Goal: Information Seeking & Learning: Find specific page/section

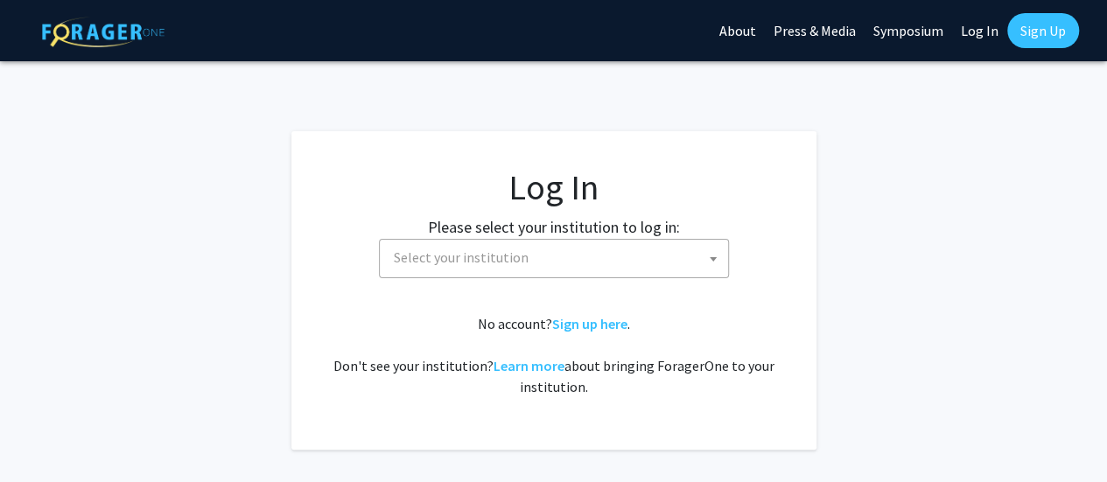
click at [522, 264] on span "Select your institution" at bounding box center [557, 258] width 341 height 36
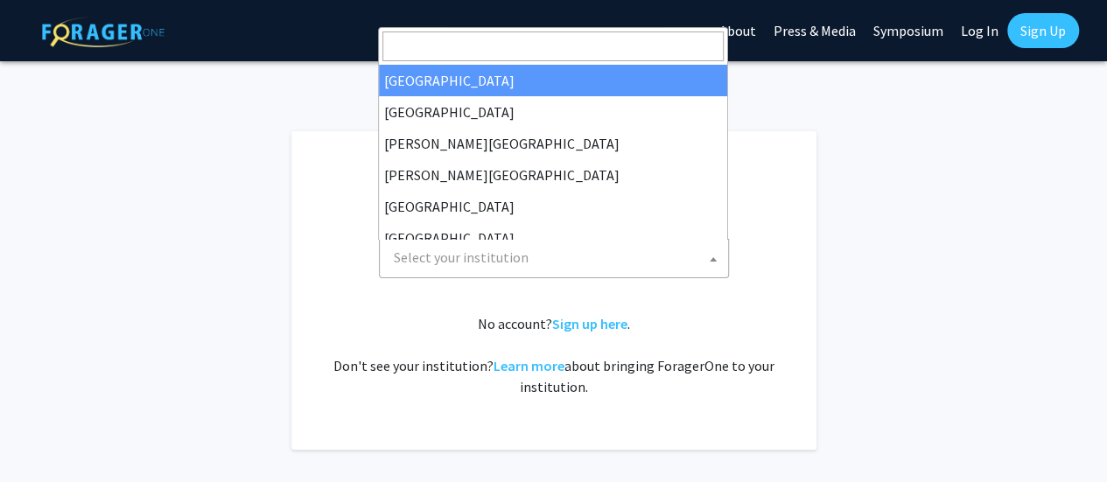
select select "34"
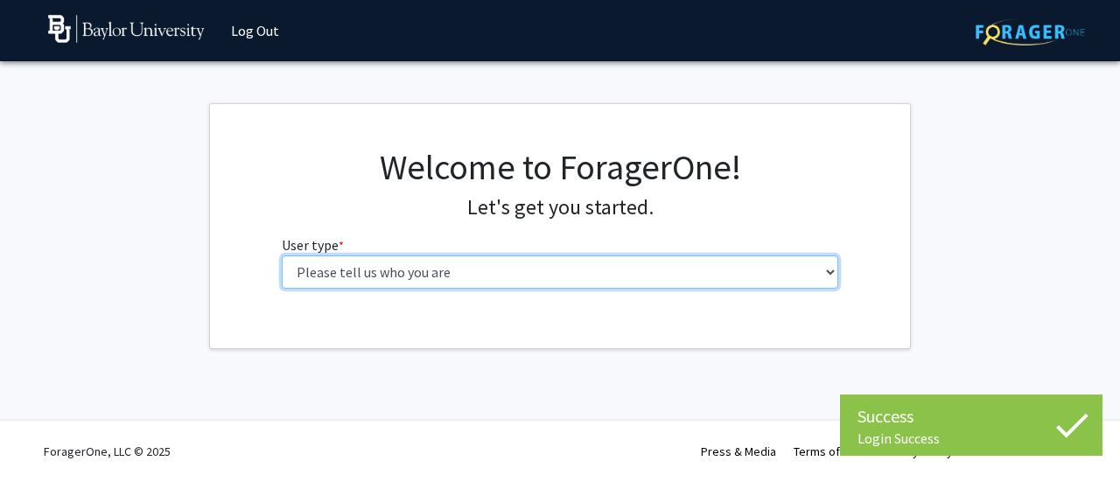
click at [439, 276] on select "Please tell us who you are Undergraduate Student Master's Student Doctoral Cand…" at bounding box center [561, 272] width 558 height 33
select select "6: adminAssistant"
click at [282, 256] on select "Please tell us who you are Undergraduate Student Master's Student Doctoral Cand…" at bounding box center [561, 272] width 558 height 33
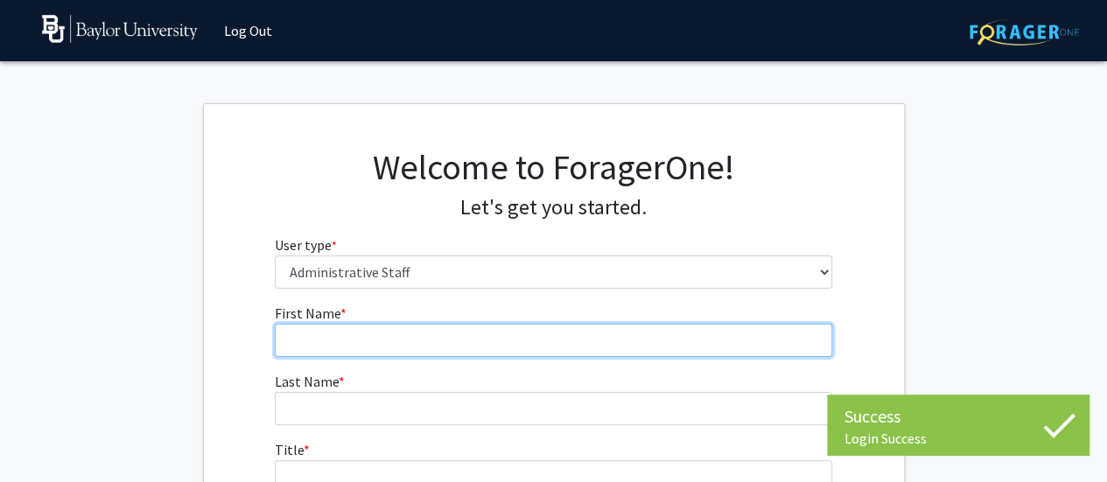
click at [319, 333] on input "First Name * required" at bounding box center [554, 340] width 558 height 33
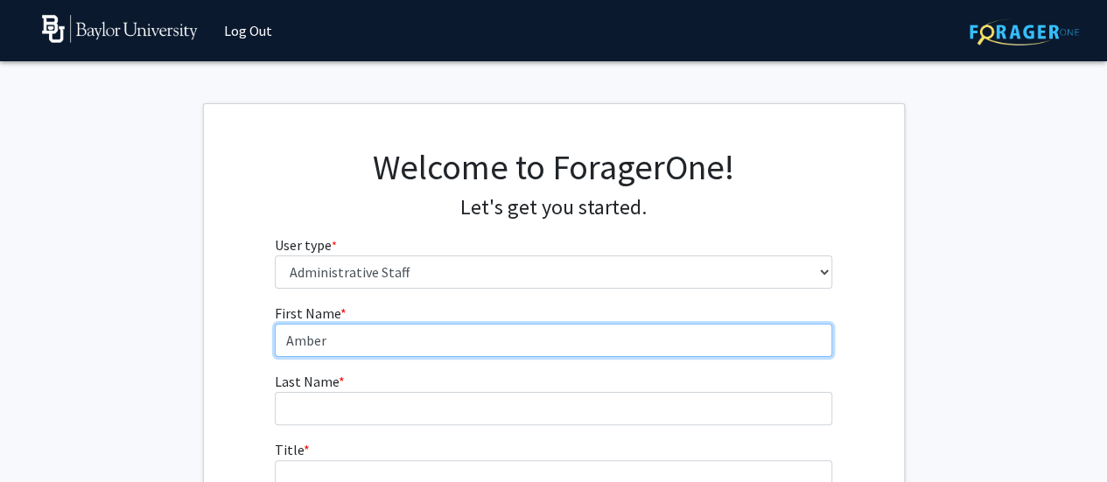
type input "Amber"
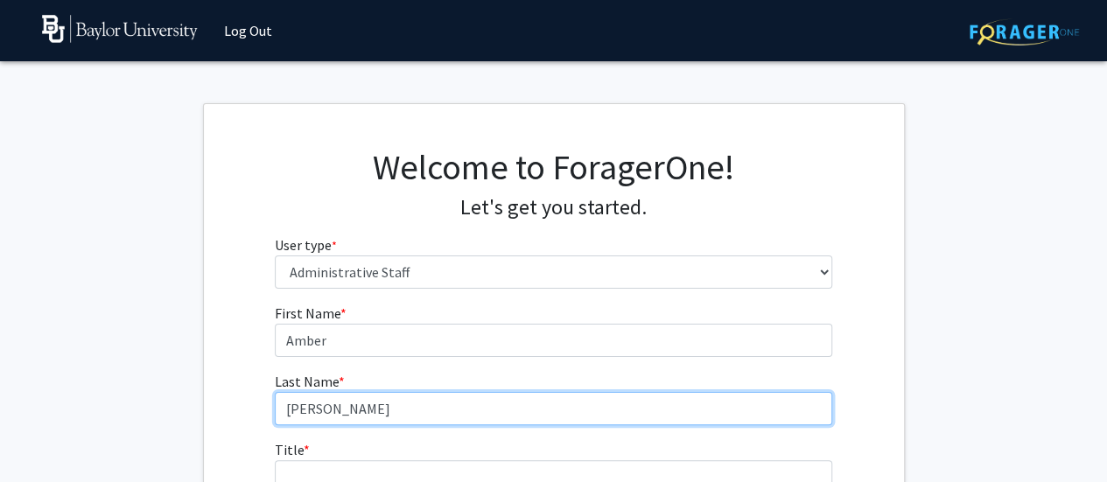
type input "George"
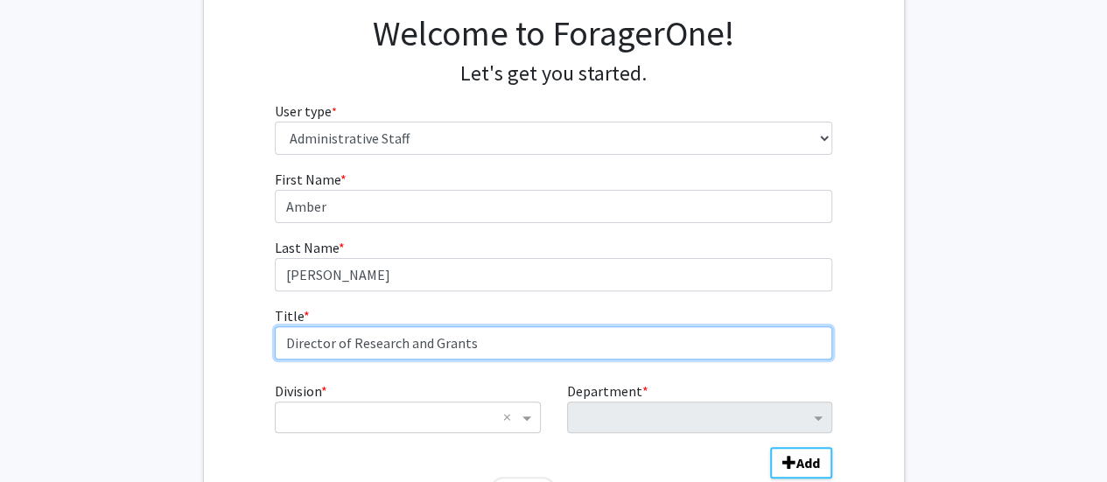
scroll to position [186, 0]
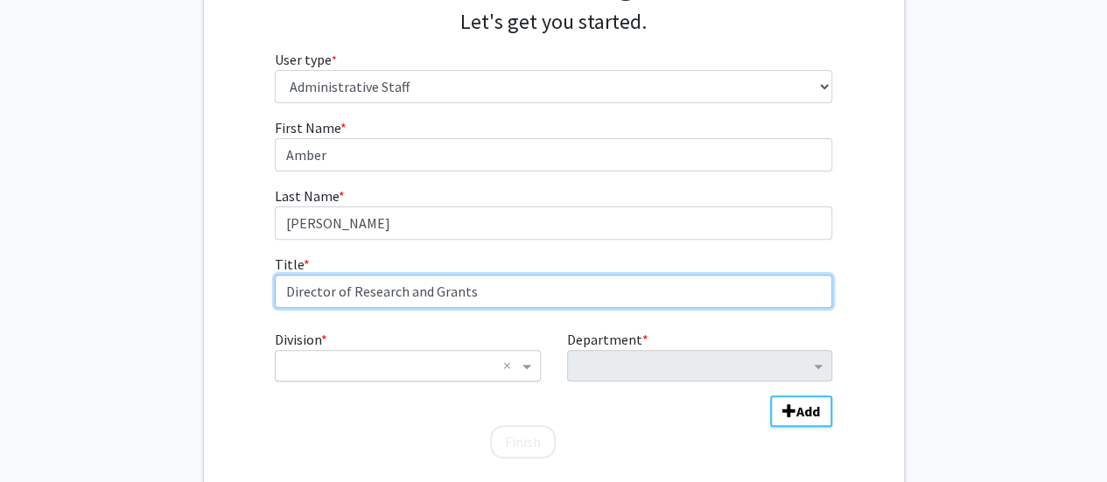
type input "Director of Research and Grants"
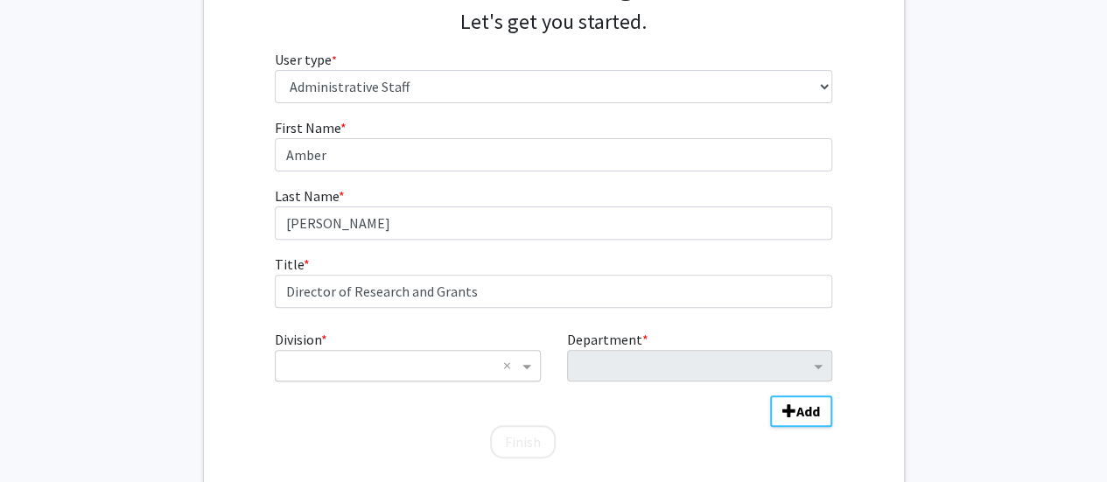
click at [389, 355] on input "Division" at bounding box center [389, 365] width 211 height 21
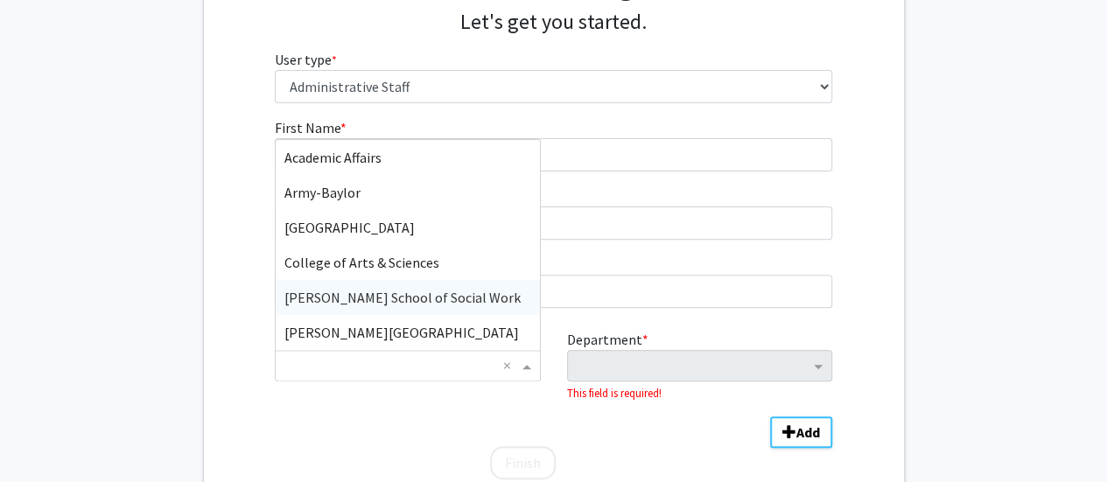
click at [381, 281] on div "Diana R. Garland School of Social Work" at bounding box center [407, 297] width 263 height 35
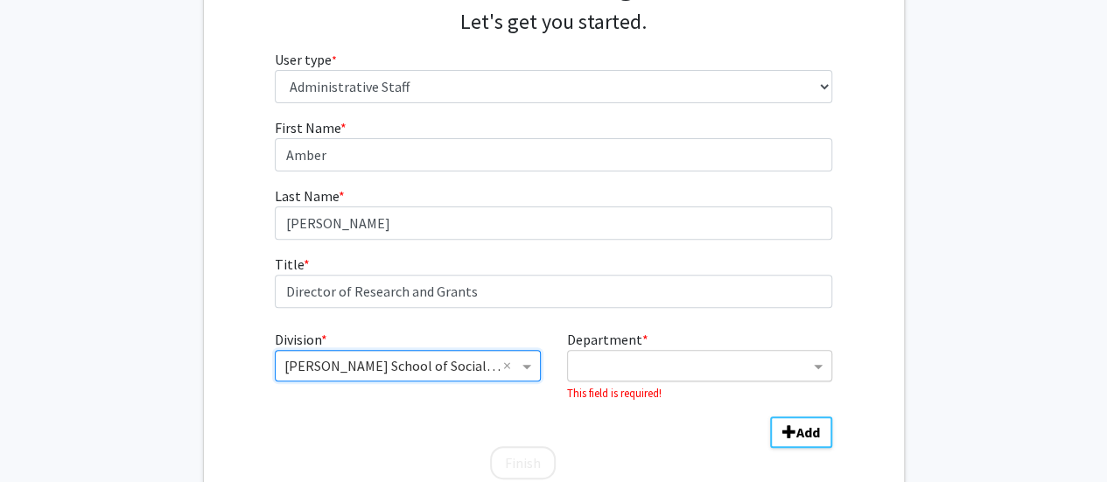
click at [605, 360] on input "Department" at bounding box center [693, 366] width 233 height 21
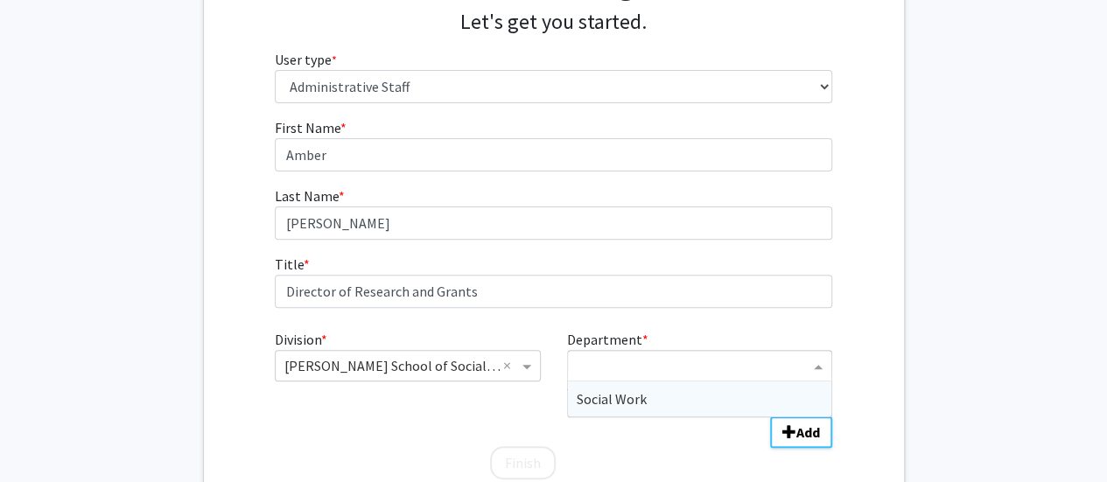
click at [611, 394] on span "Social Work" at bounding box center [612, 399] width 70 height 18
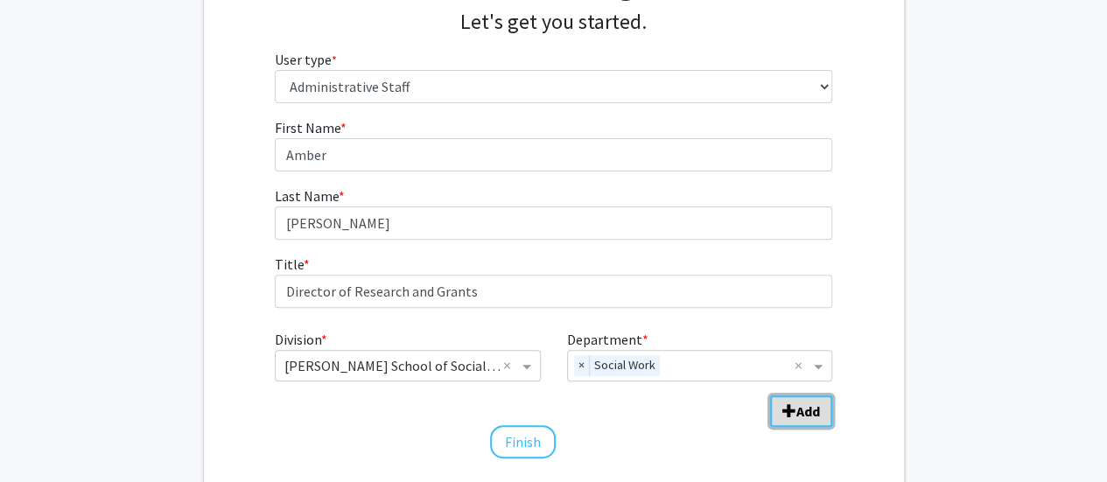
click at [796, 409] on b "Add" at bounding box center [808, 412] width 24 height 18
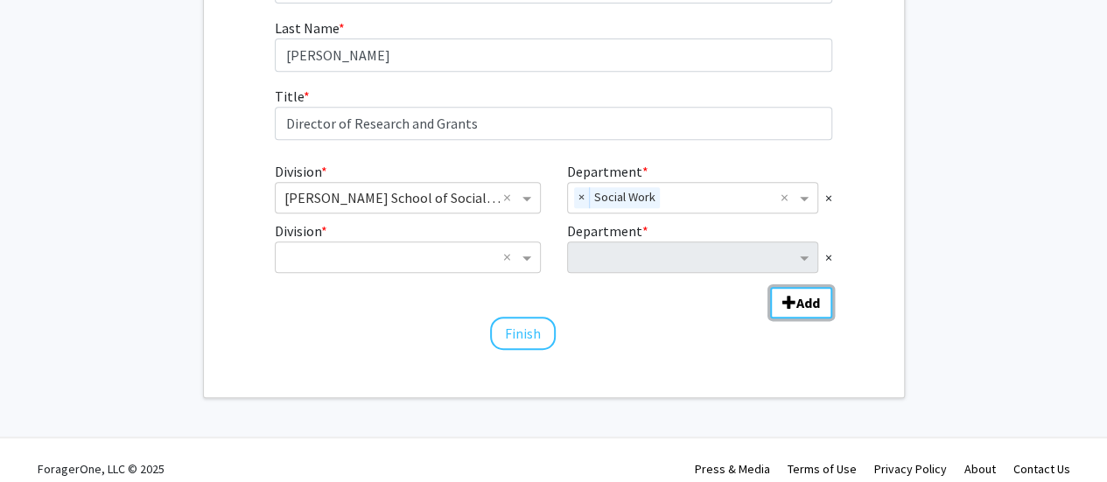
scroll to position [361, 0]
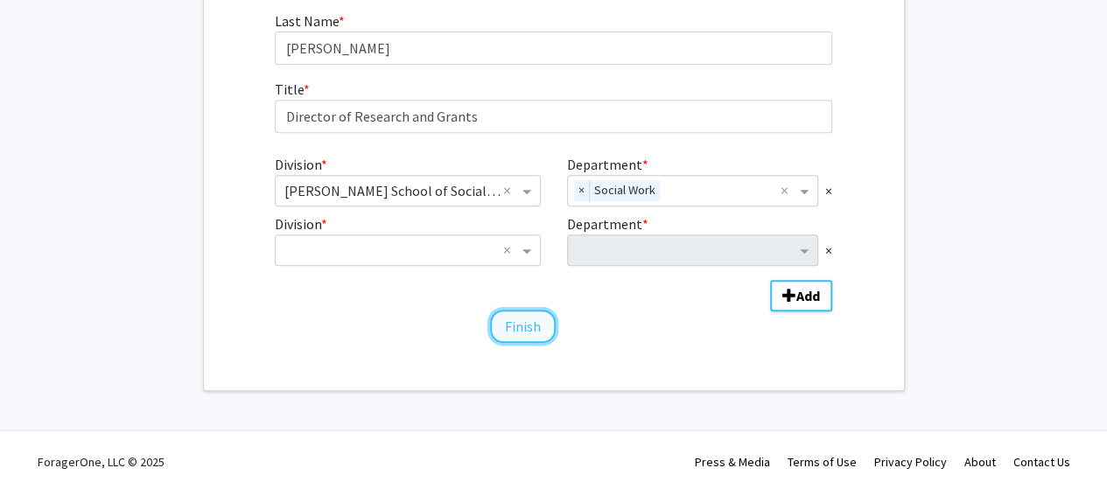
click at [533, 328] on button "Finish" at bounding box center [523, 326] width 66 height 33
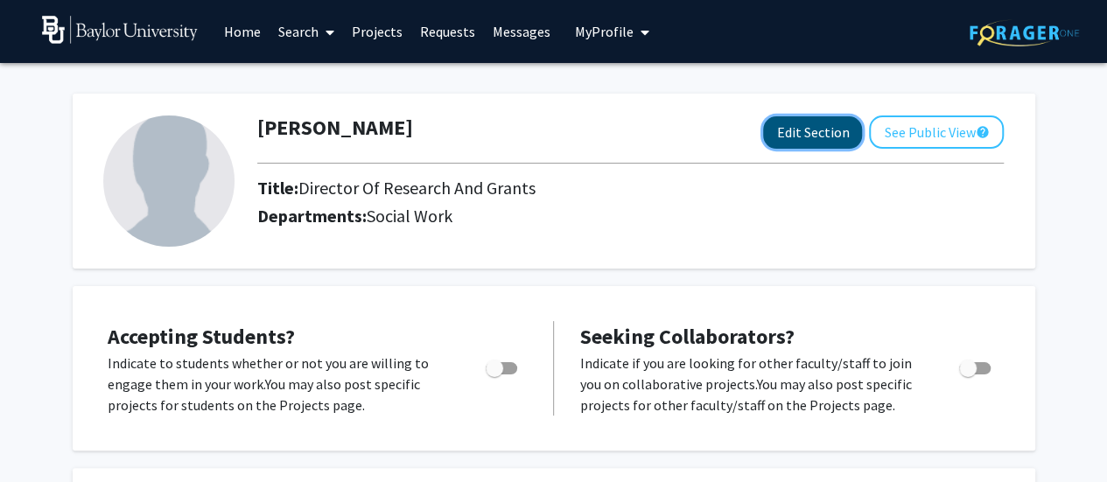
click at [813, 137] on button "Edit Section" at bounding box center [812, 132] width 99 height 32
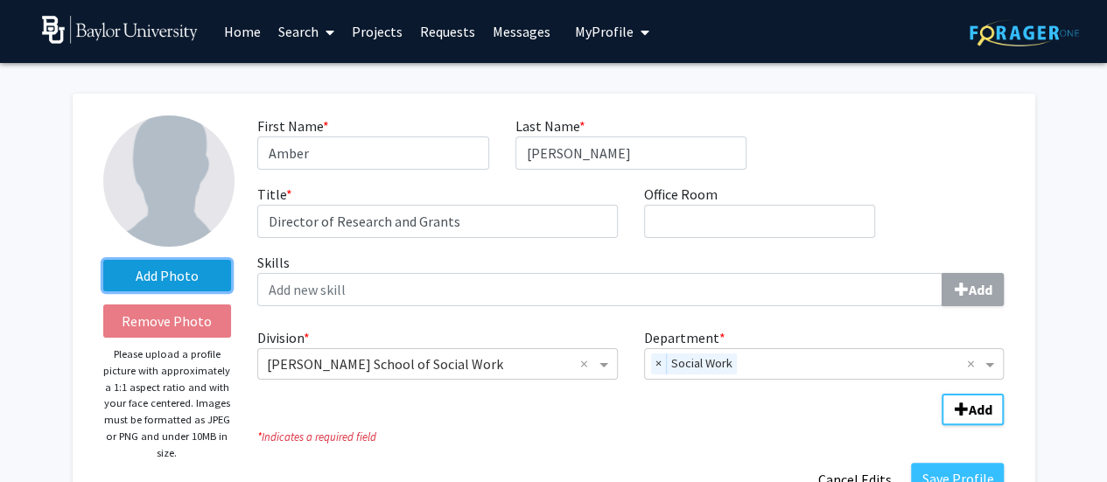
click at [171, 277] on label "Add Photo" at bounding box center [167, 276] width 129 height 32
click at [0, 0] on input "Add Photo" at bounding box center [0, 0] width 0 height 0
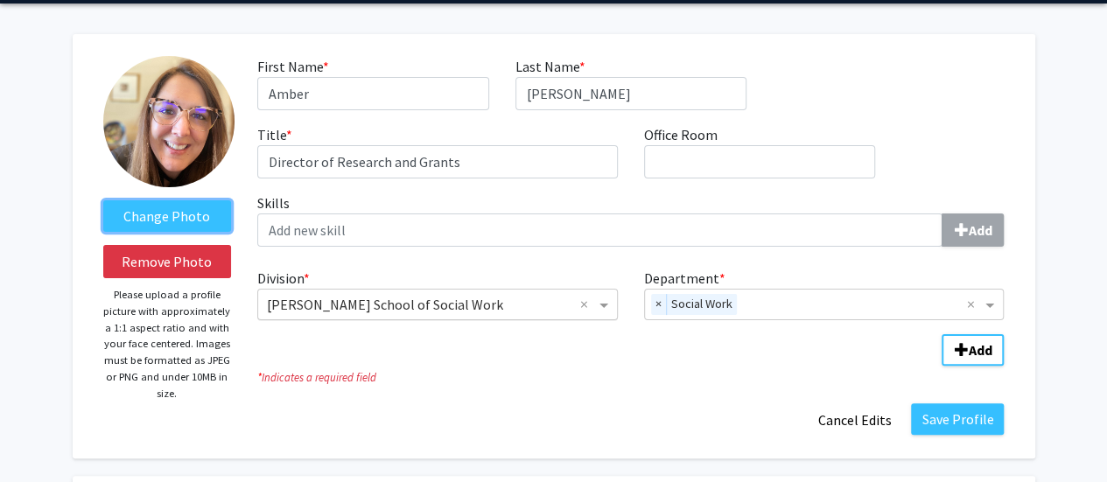
scroll to position [88, 0]
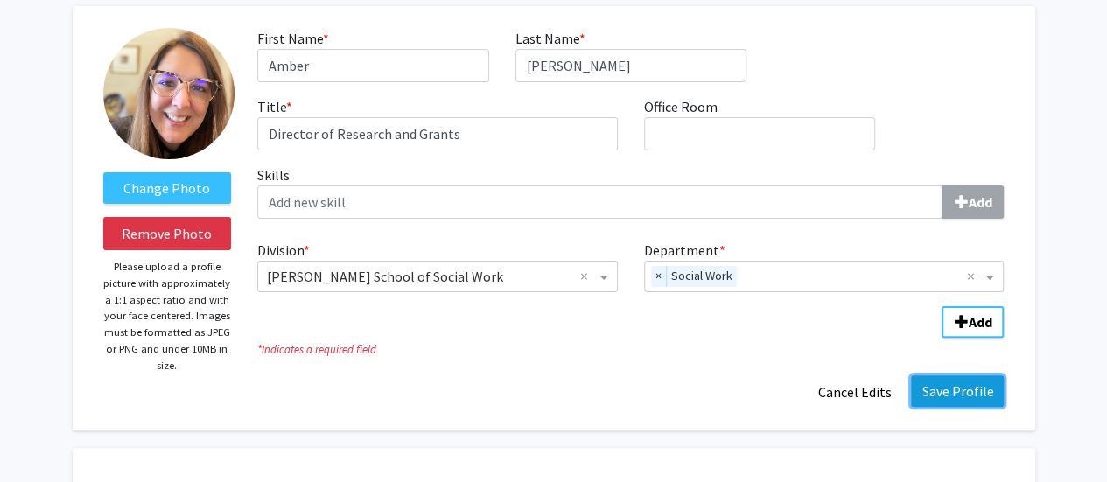
click at [955, 391] on button "Save Profile" at bounding box center [957, 391] width 93 height 32
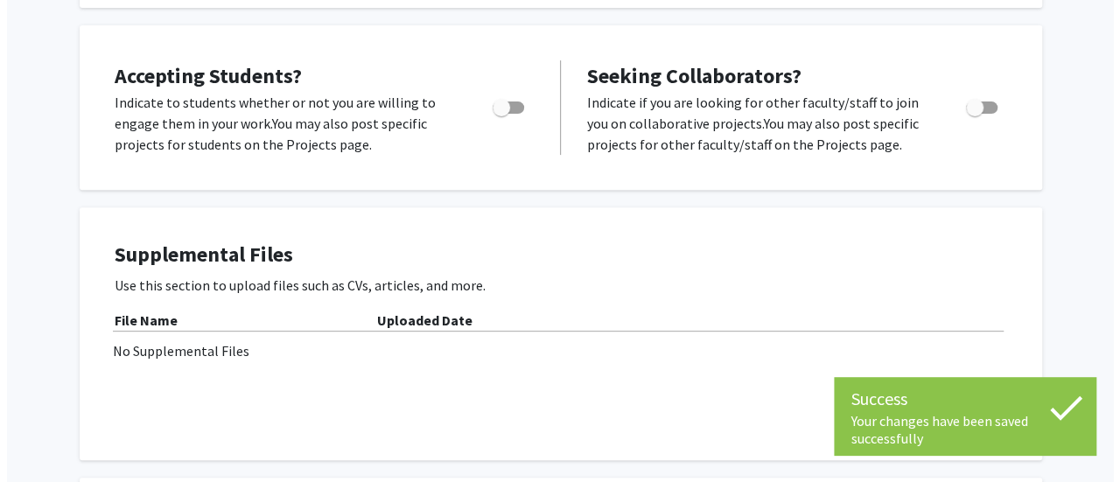
scroll to position [263, 0]
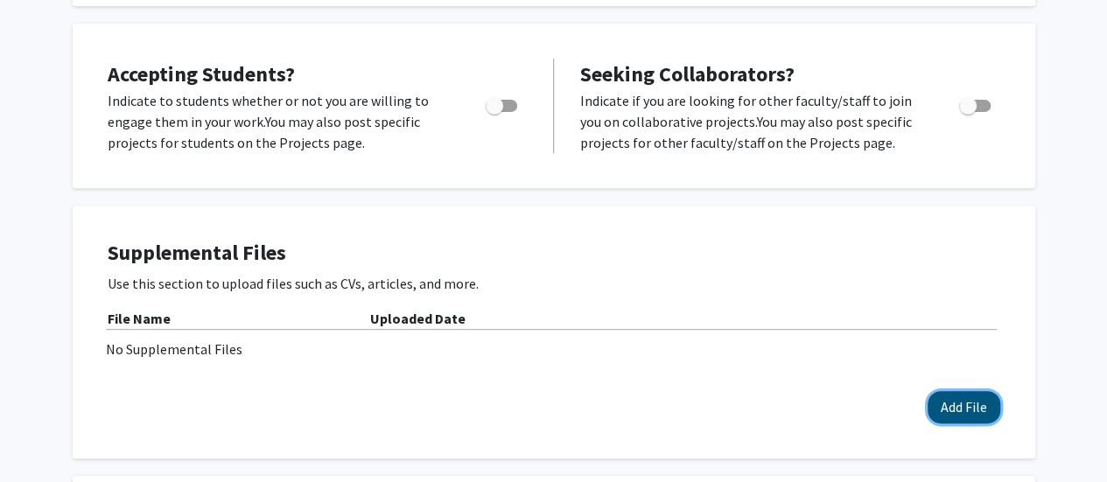
click at [964, 417] on button "Add File" at bounding box center [964, 407] width 73 height 32
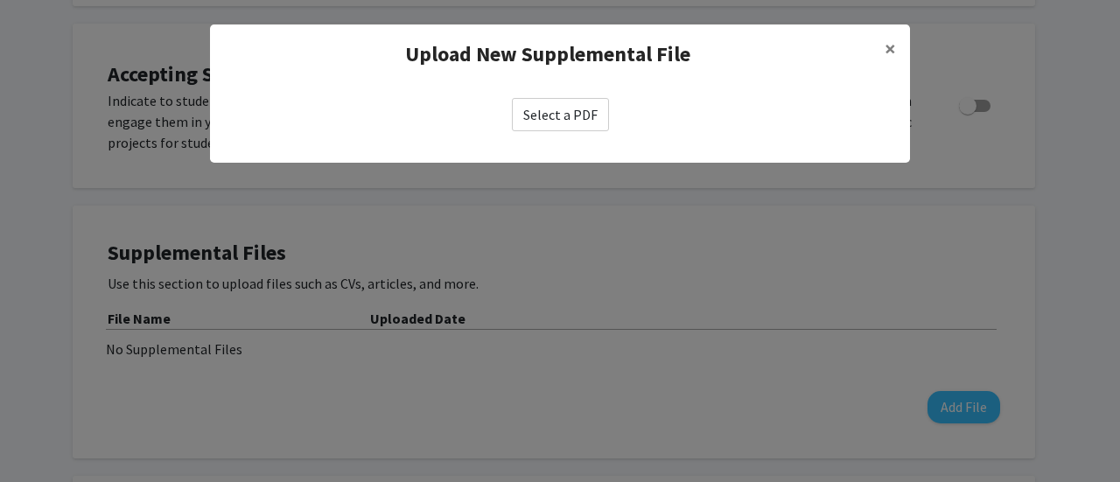
click at [571, 116] on label "Select a PDF" at bounding box center [560, 114] width 97 height 33
click at [0, 0] on input "Select a PDF" at bounding box center [0, 0] width 0 height 0
click at [561, 118] on label "Select a PDF" at bounding box center [560, 114] width 97 height 33
click at [0, 0] on input "Select a PDF" at bounding box center [0, 0] width 0 height 0
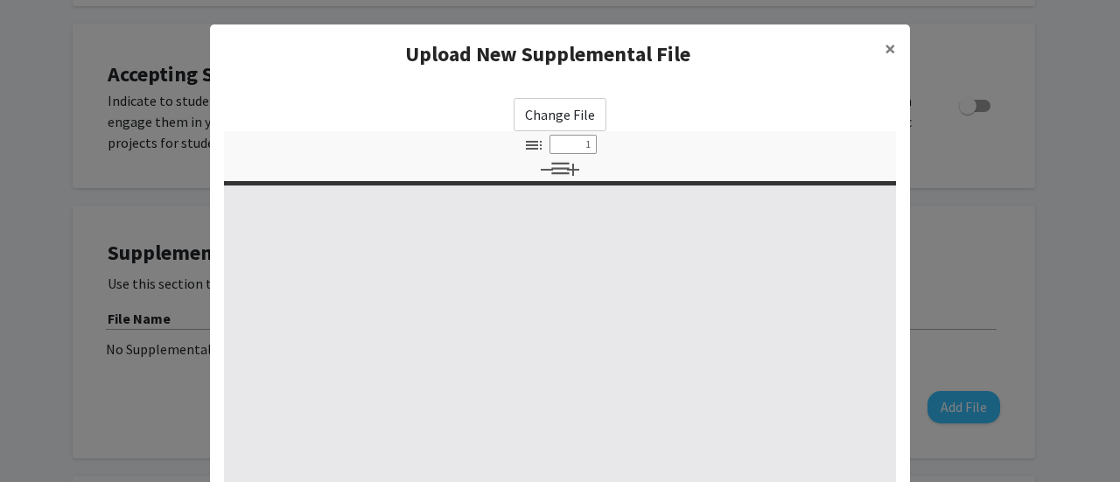
select select "custom"
type input "0"
select select "custom"
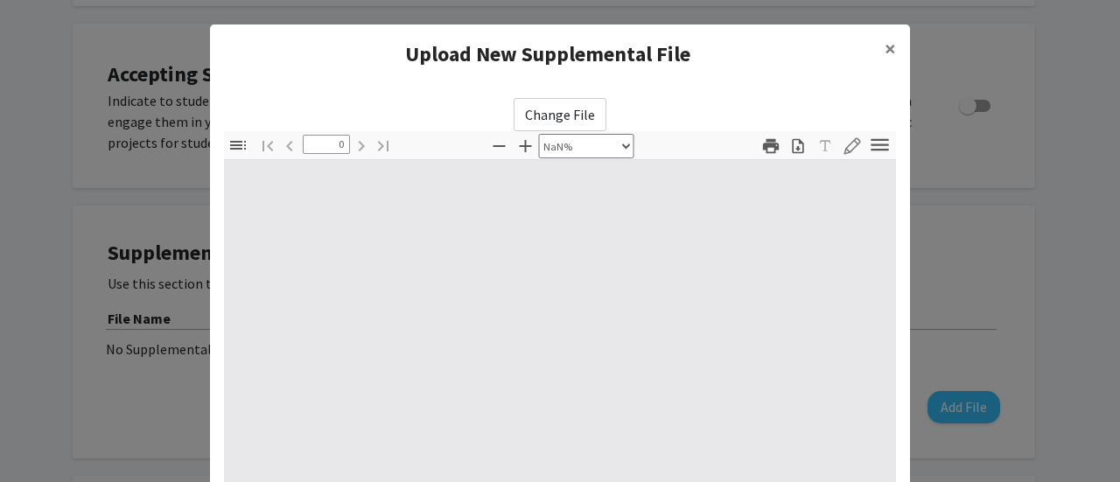
type input "1"
select select "auto"
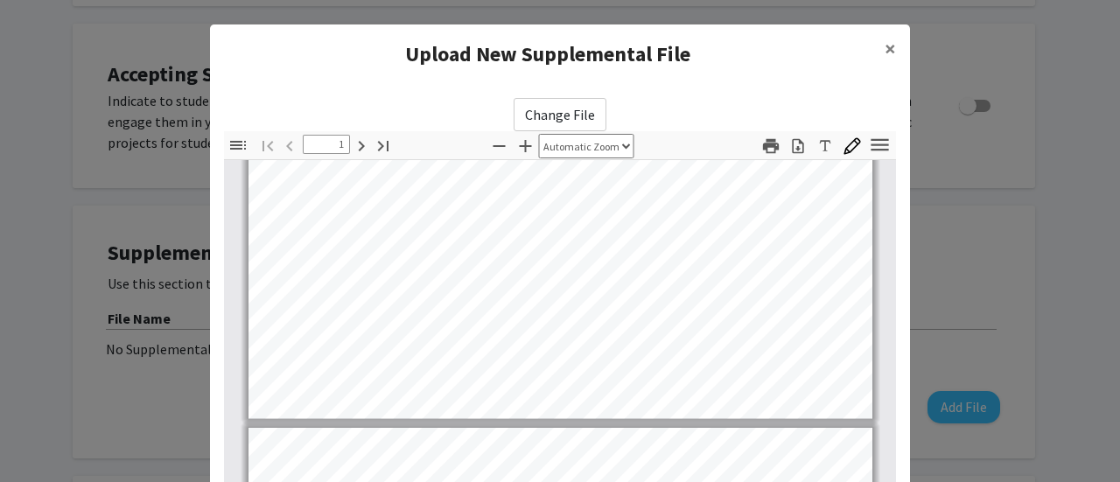
type input "2"
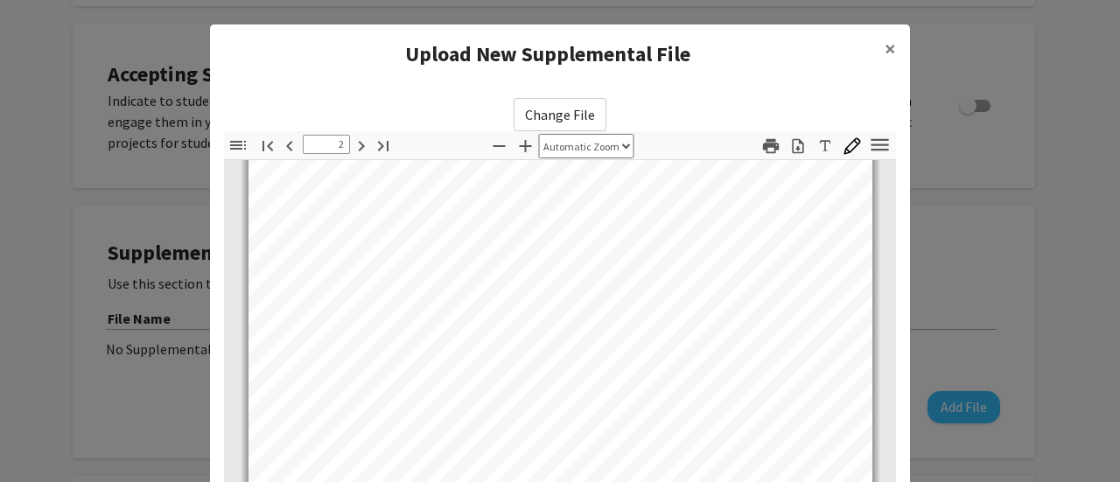
scroll to position [1138, 0]
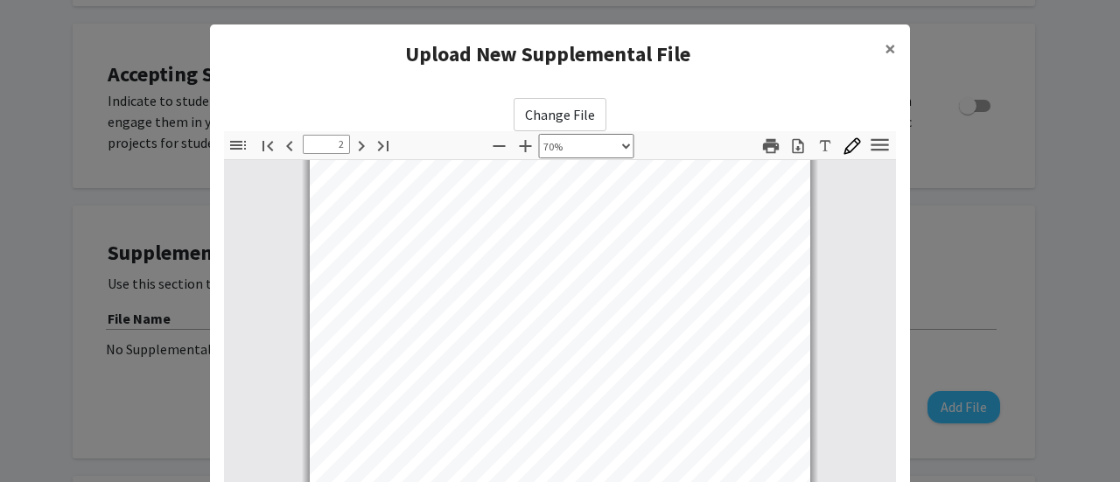
select select "custom"
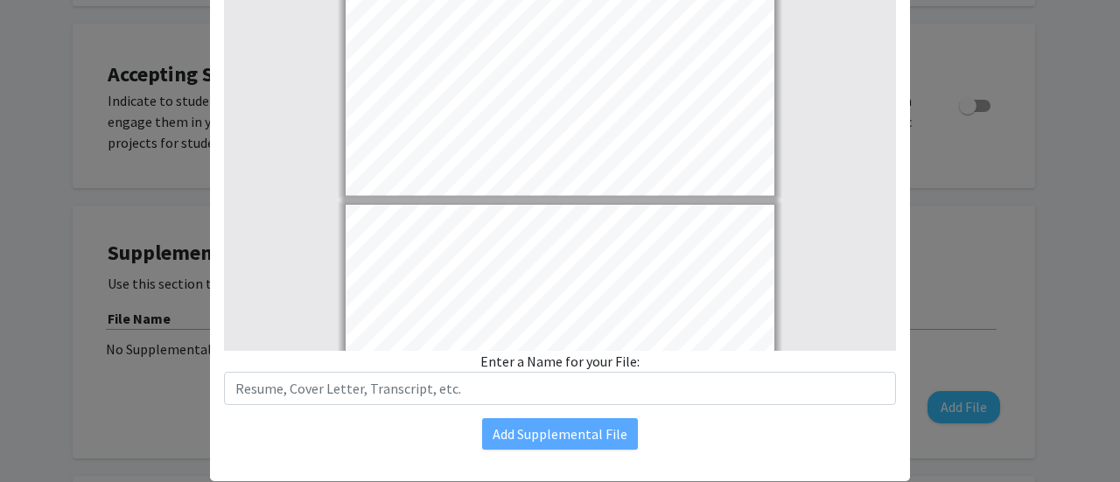
scroll to position [346, 0]
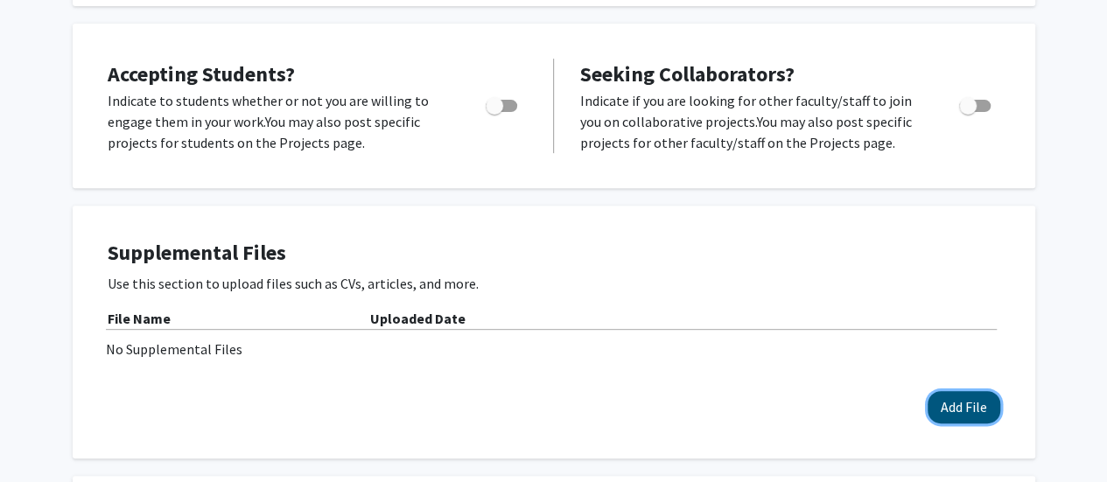
click at [961, 403] on button "Add File" at bounding box center [964, 407] width 73 height 32
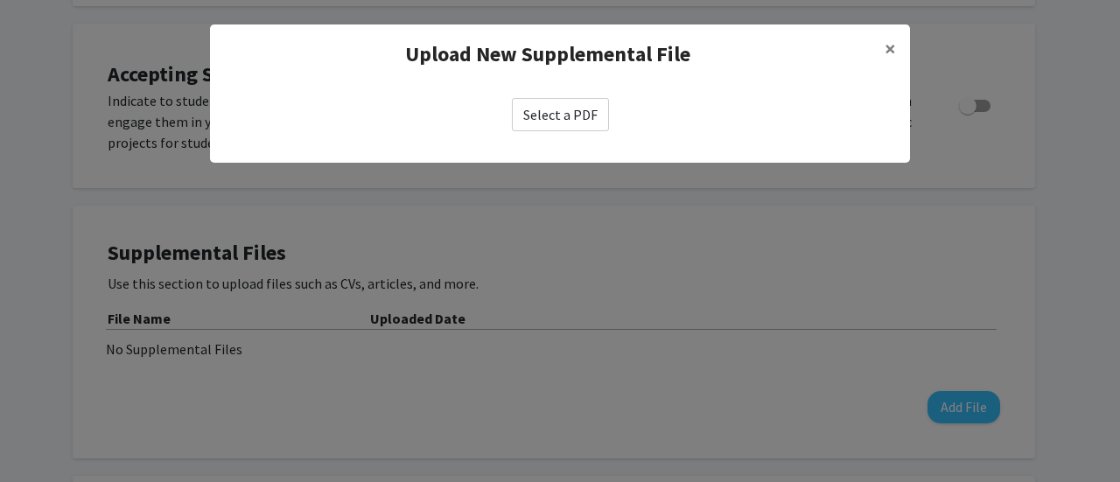
click at [572, 125] on label "Select a PDF" at bounding box center [560, 114] width 97 height 33
click at [0, 0] on input "Select a PDF" at bounding box center [0, 0] width 0 height 0
select select "custom"
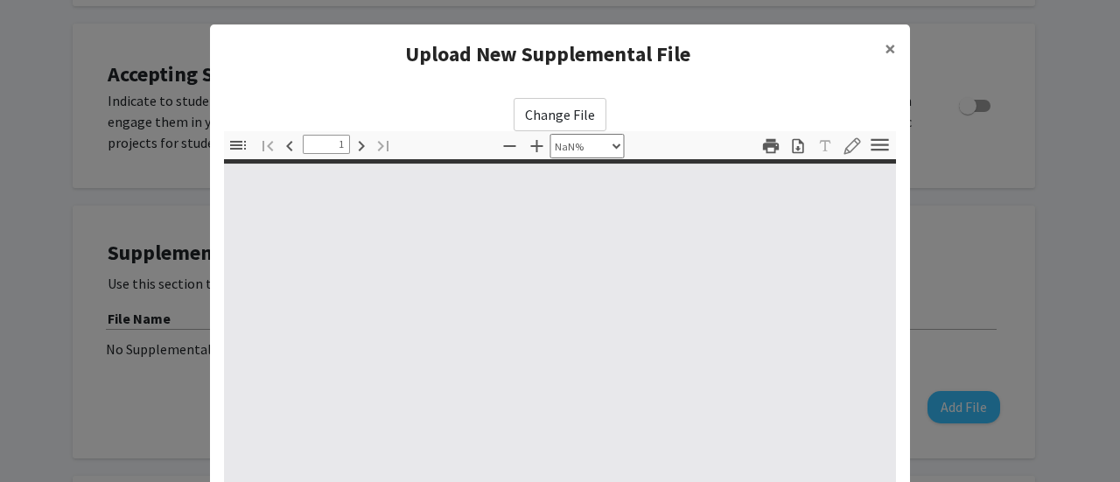
type input "0"
select select "custom"
type input "1"
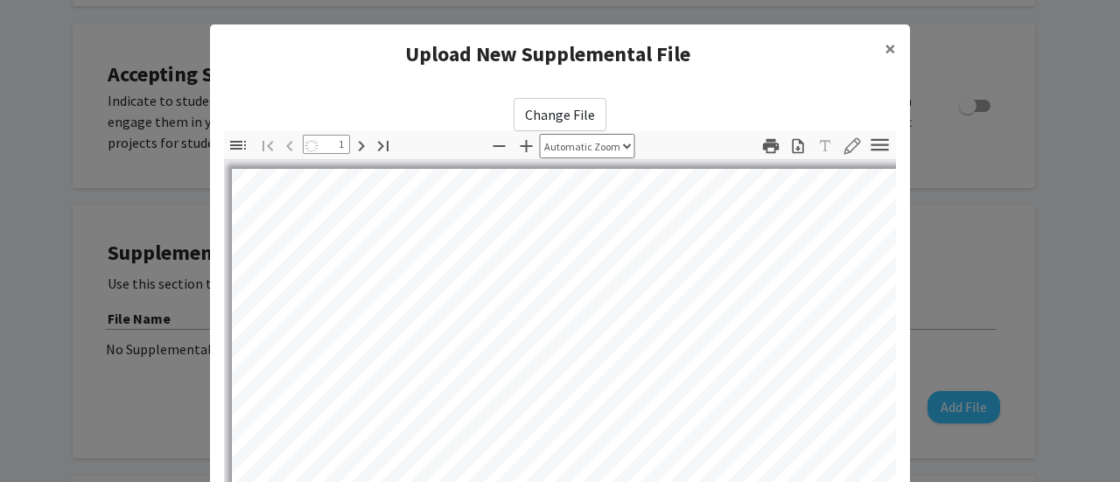
select select "custom"
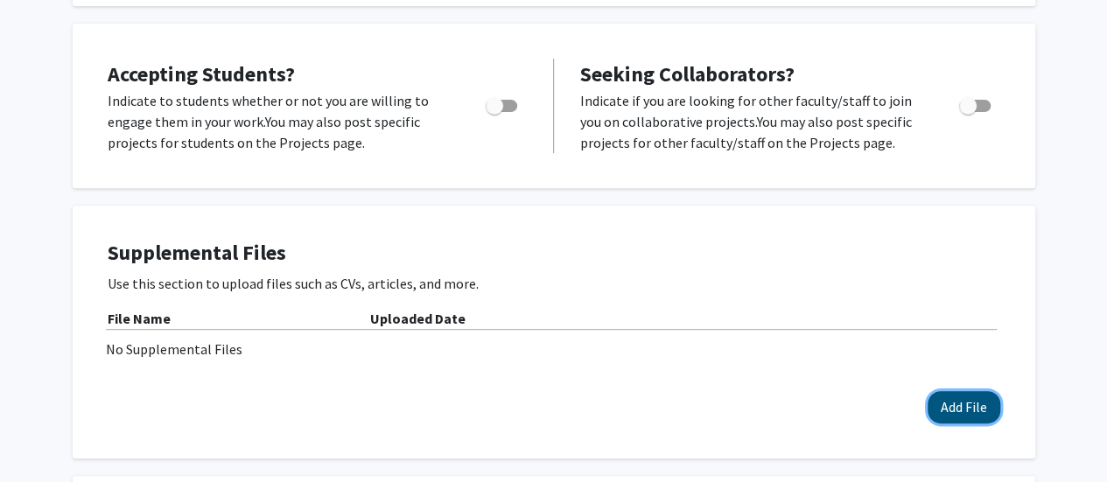
click at [944, 414] on button "Add File" at bounding box center [964, 407] width 73 height 32
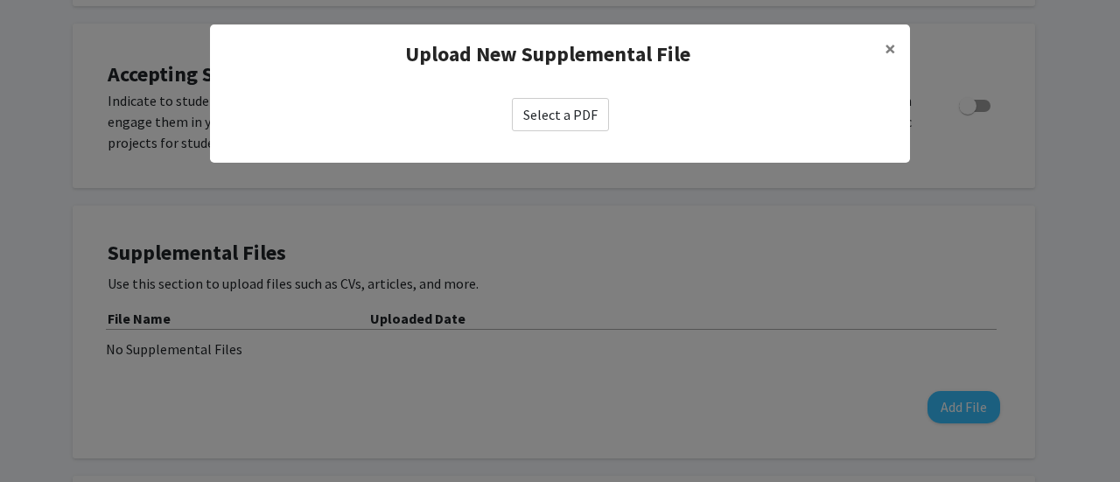
click at [526, 117] on label "Select a PDF" at bounding box center [560, 114] width 97 height 33
click at [0, 0] on input "Select a PDF" at bounding box center [0, 0] width 0 height 0
select select "custom"
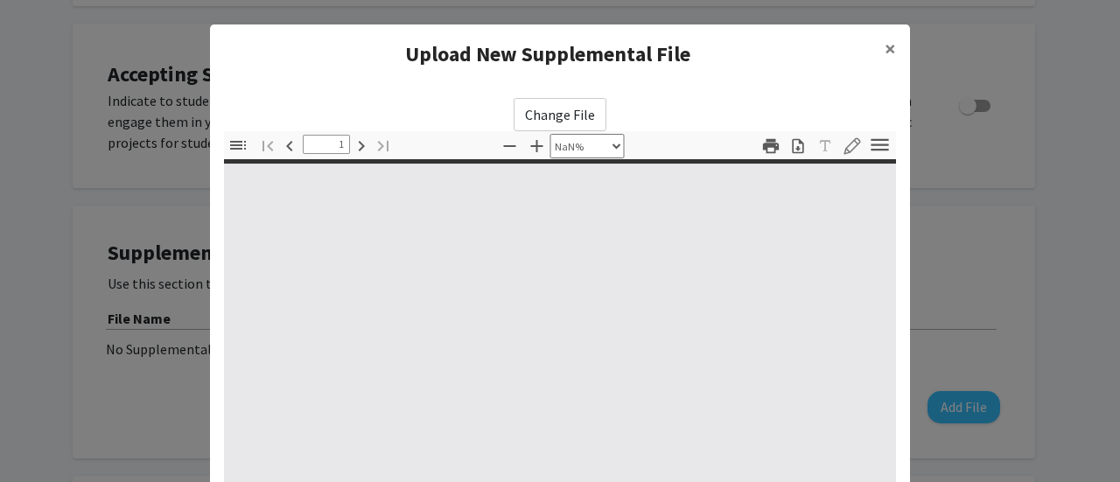
type input "0"
select select "custom"
type input "1"
select select "custom"
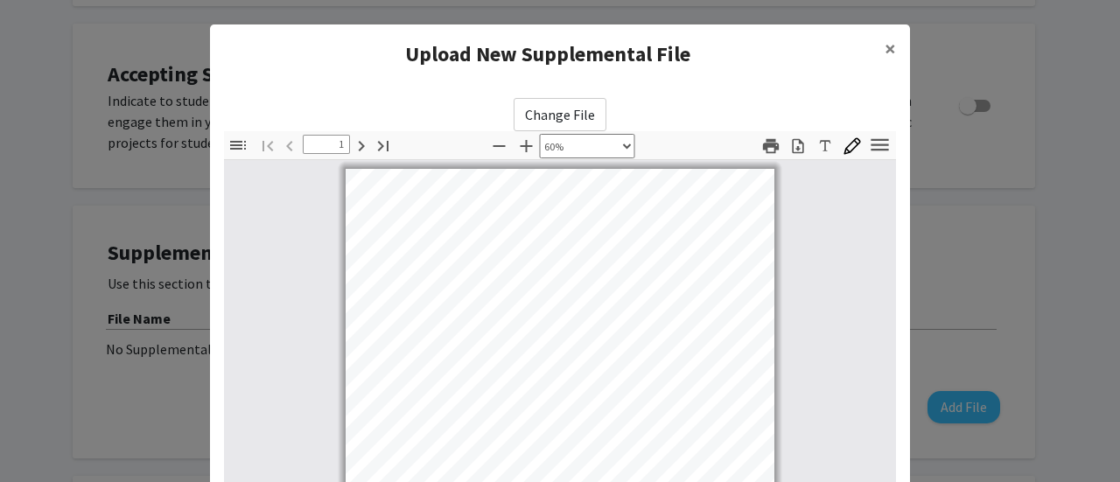
scroll to position [3, 0]
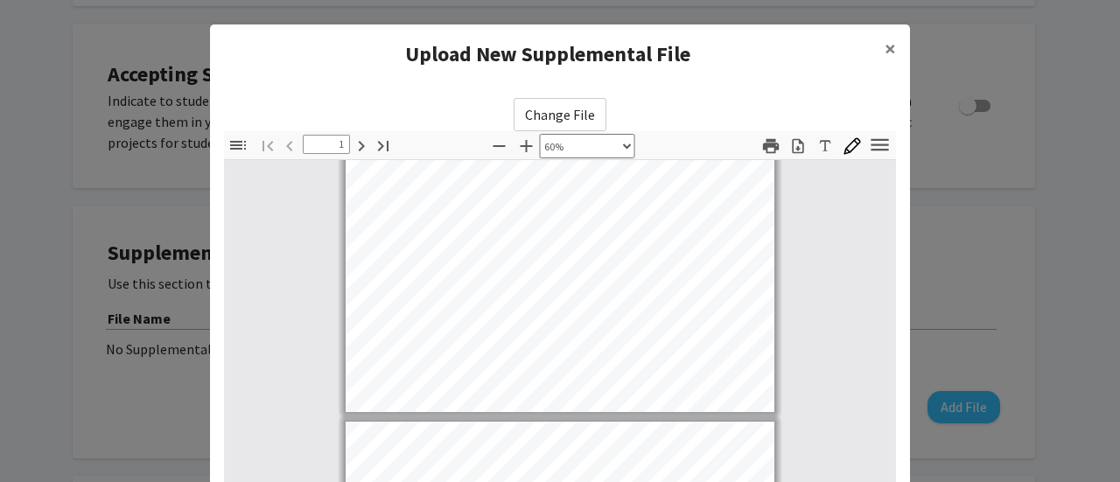
type input "2"
select select "custom"
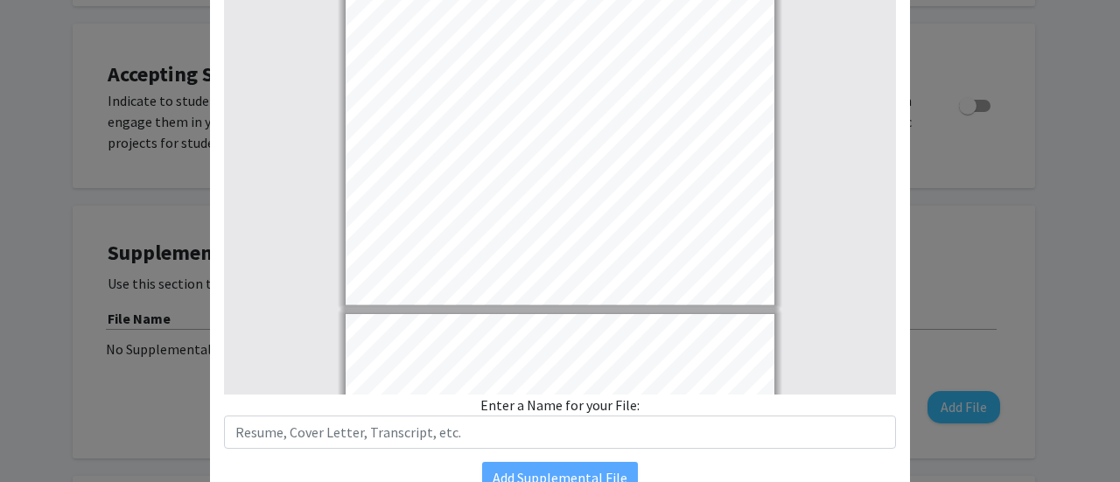
scroll to position [266, 0]
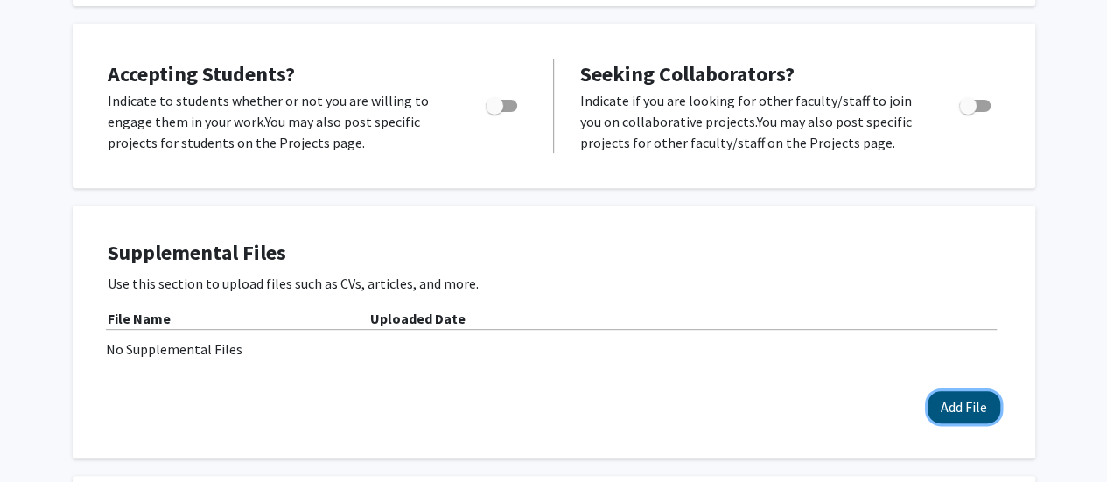
click at [962, 410] on button "Add File" at bounding box center [964, 407] width 73 height 32
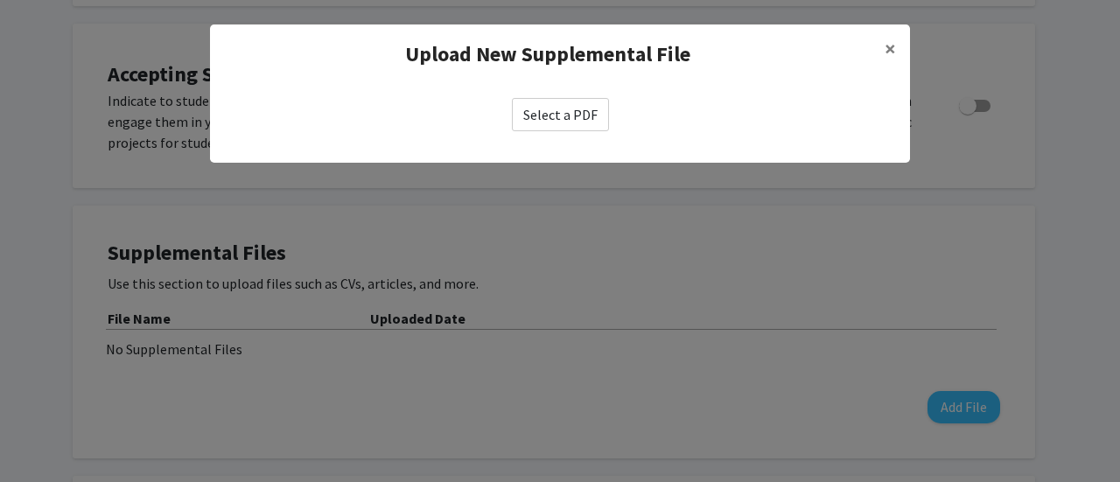
click at [544, 117] on label "Select a PDF" at bounding box center [560, 114] width 97 height 33
click at [0, 0] on input "Select a PDF" at bounding box center [0, 0] width 0 height 0
select select "custom"
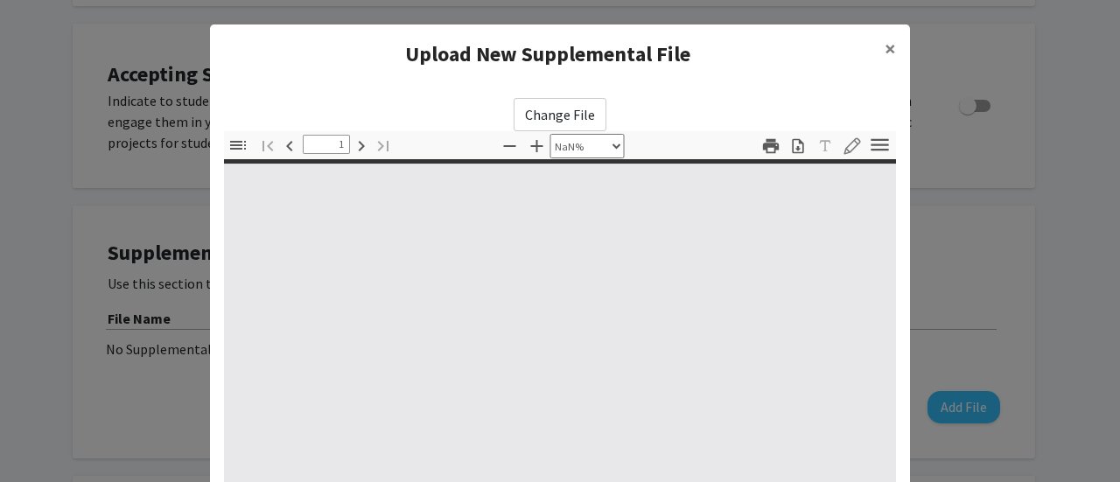
type input "0"
select select "custom"
type input "1"
select select "custom"
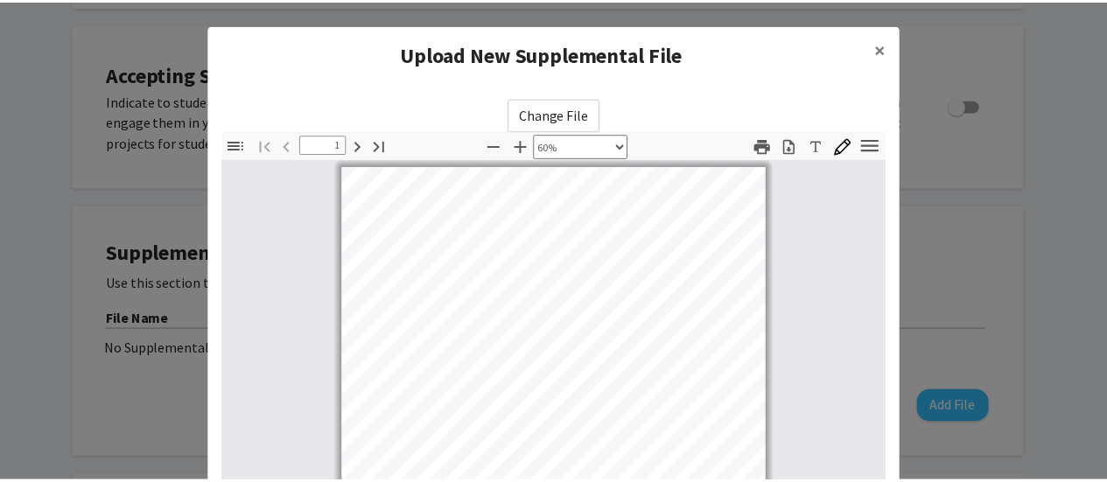
scroll to position [346, 0]
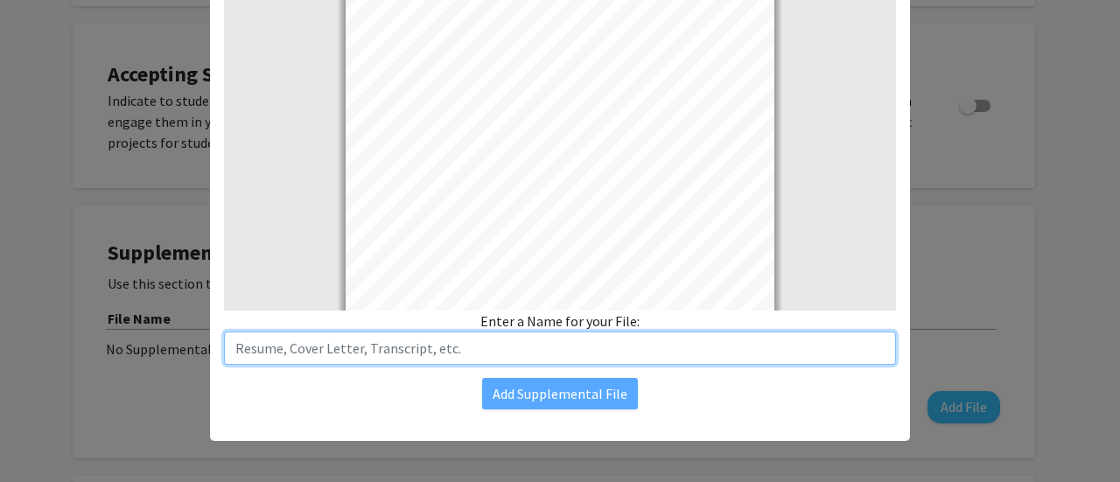
click at [351, 343] on input "text" at bounding box center [560, 348] width 672 height 33
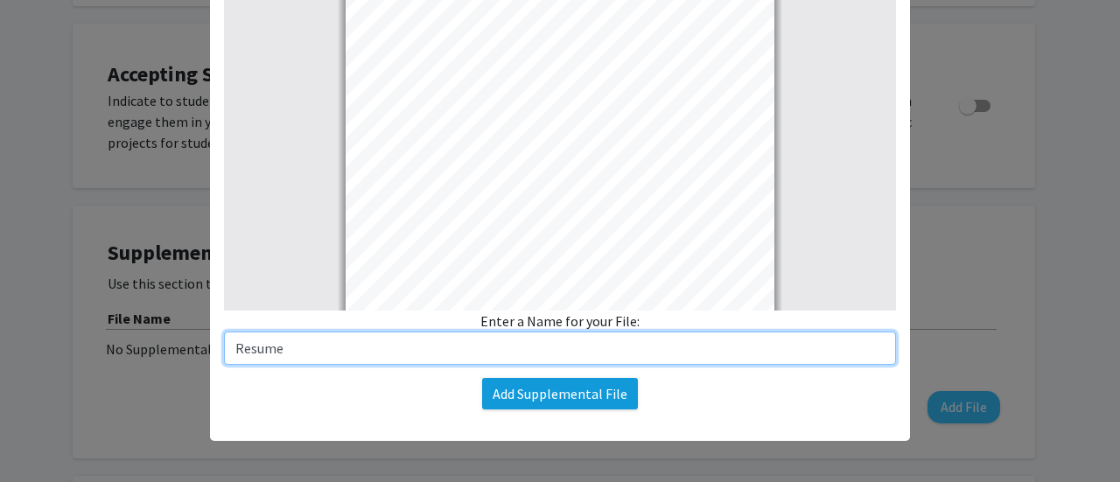
type input "Resume"
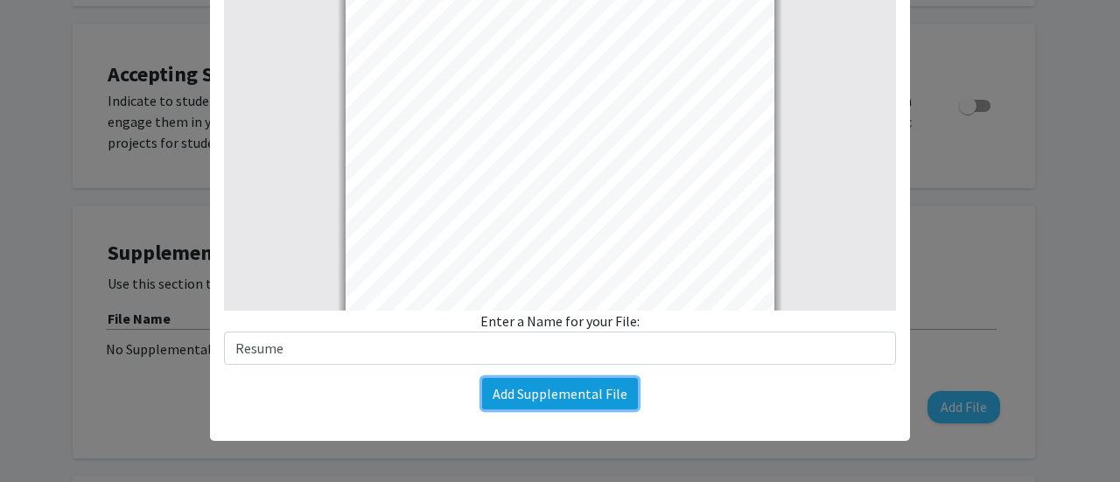
click at [572, 386] on button "Add Supplemental File" at bounding box center [560, 394] width 156 height 32
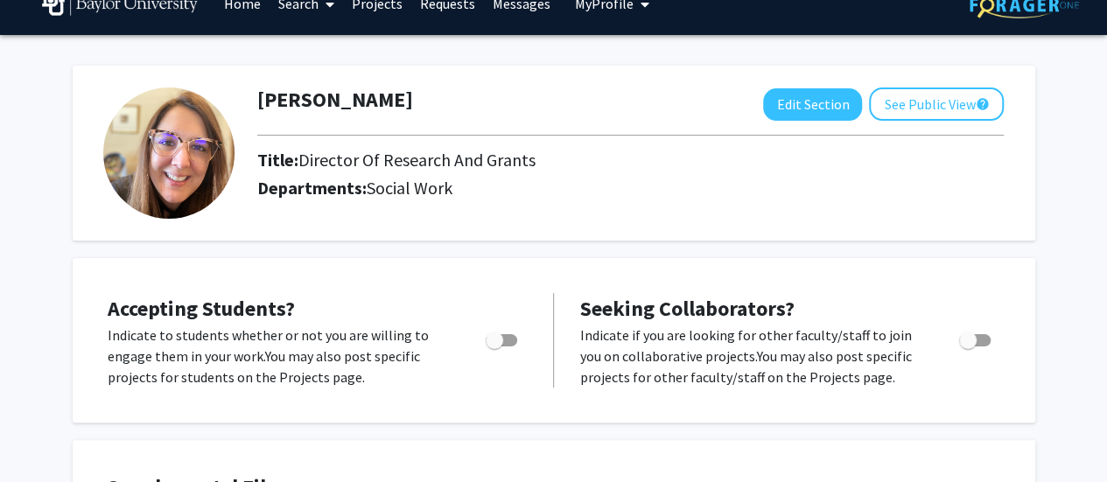
scroll to position [0, 0]
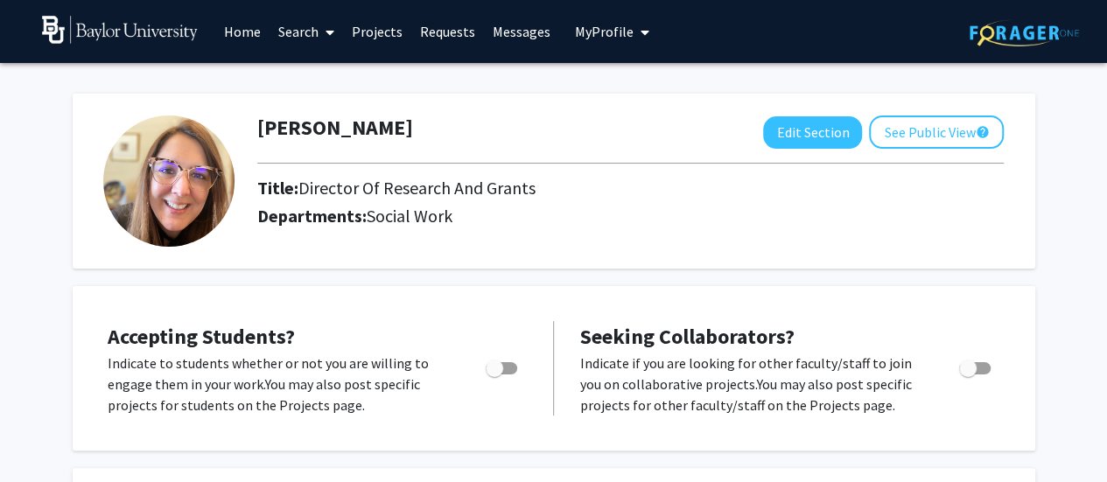
click at [375, 32] on link "Projects" at bounding box center [377, 31] width 68 height 61
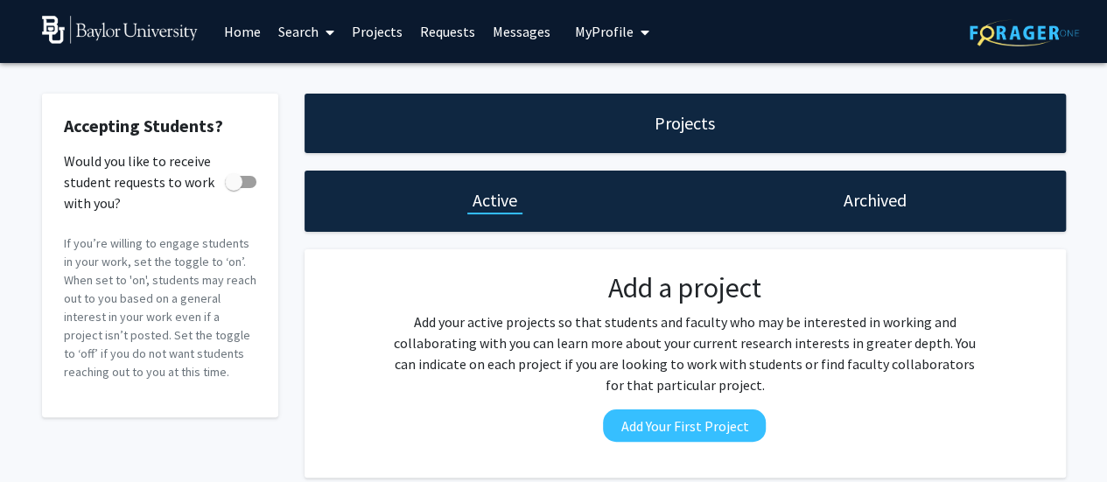
click at [485, 213] on div "Active" at bounding box center [494, 201] width 55 height 26
click at [376, 32] on link "Projects" at bounding box center [377, 31] width 68 height 61
click at [298, 32] on link "Search" at bounding box center [307, 31] width 74 height 61
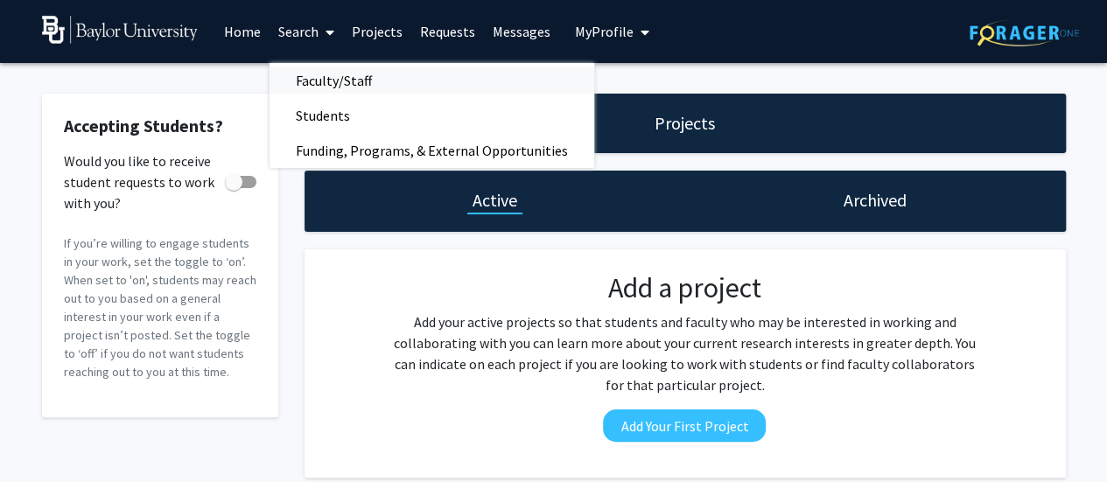
click at [325, 78] on span "Faculty/Staff" at bounding box center [334, 80] width 129 height 35
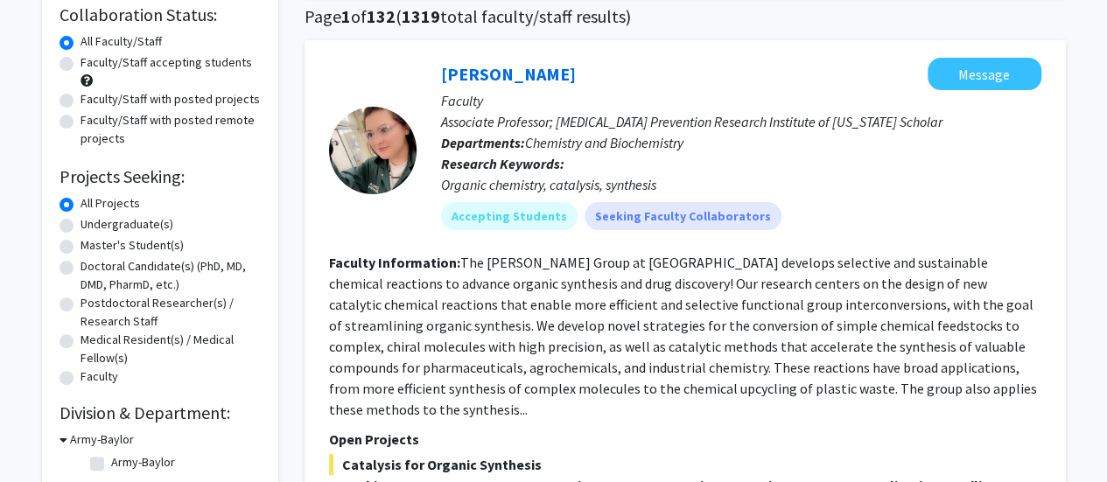
scroll to position [175, 0]
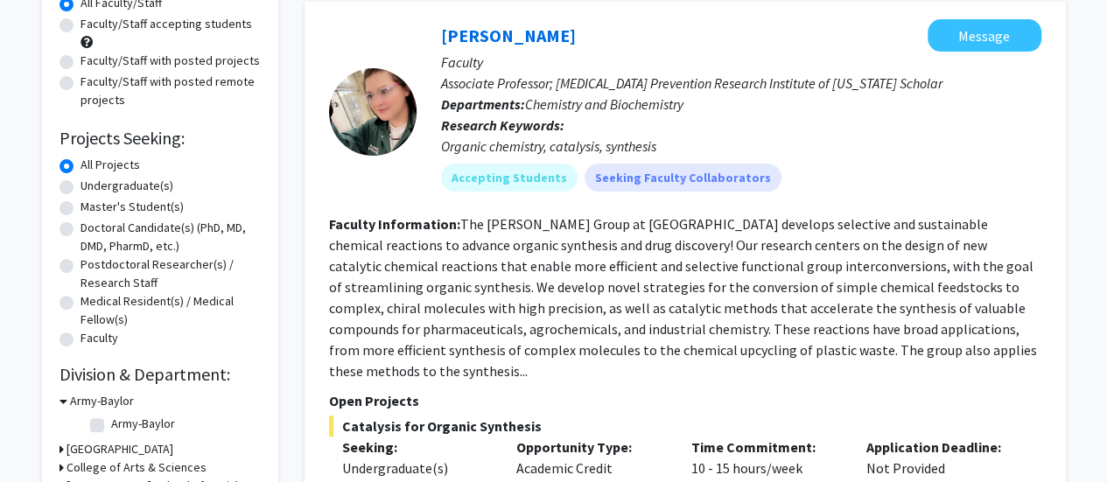
click at [113, 64] on label "Faculty/Staff with posted projects" at bounding box center [170, 61] width 179 height 18
click at [92, 63] on input "Faculty/Staff with posted projects" at bounding box center [86, 57] width 11 height 11
radio input "true"
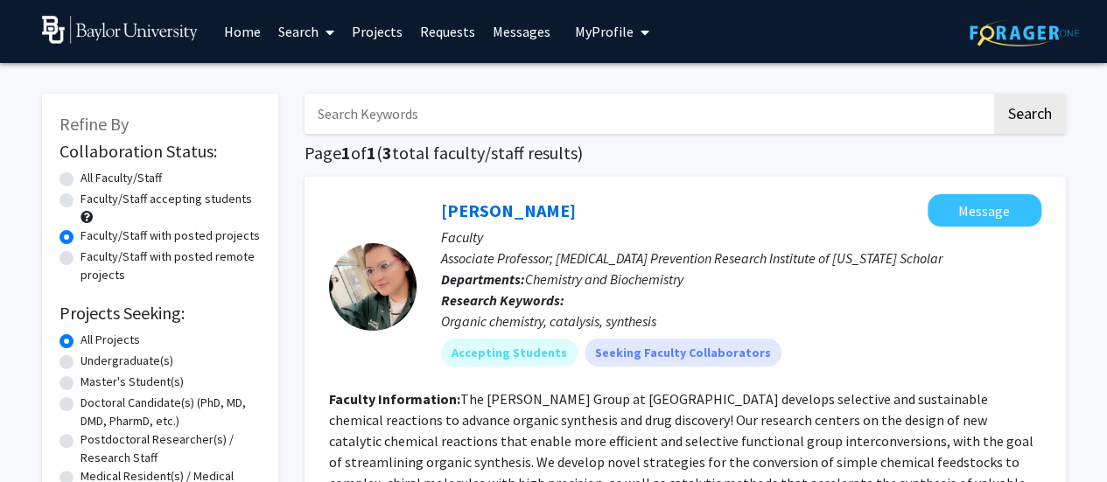
click at [81, 179] on label "All Faculty/Staff" at bounding box center [121, 178] width 81 height 18
click at [81, 179] on input "All Faculty/Staff" at bounding box center [86, 174] width 11 height 11
radio input "true"
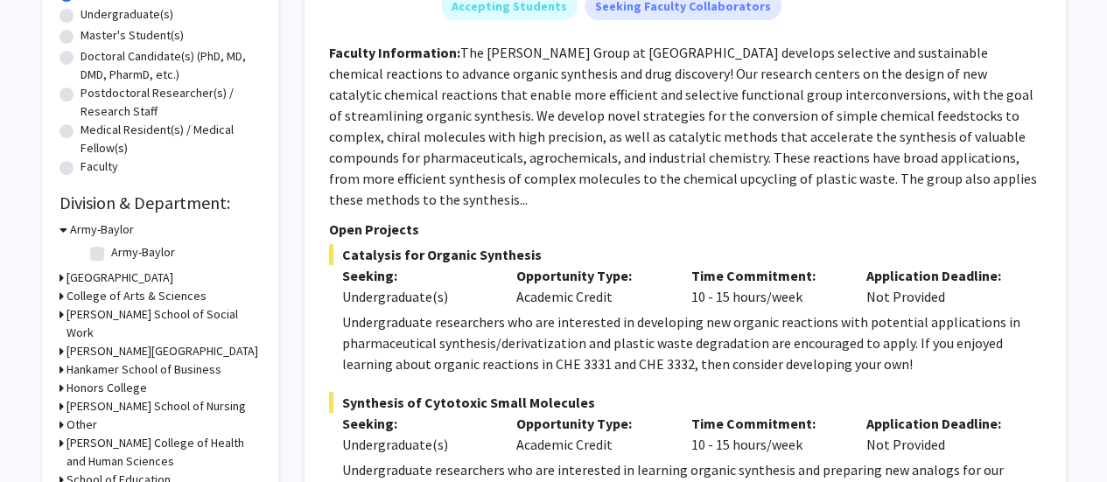
scroll to position [350, 0]
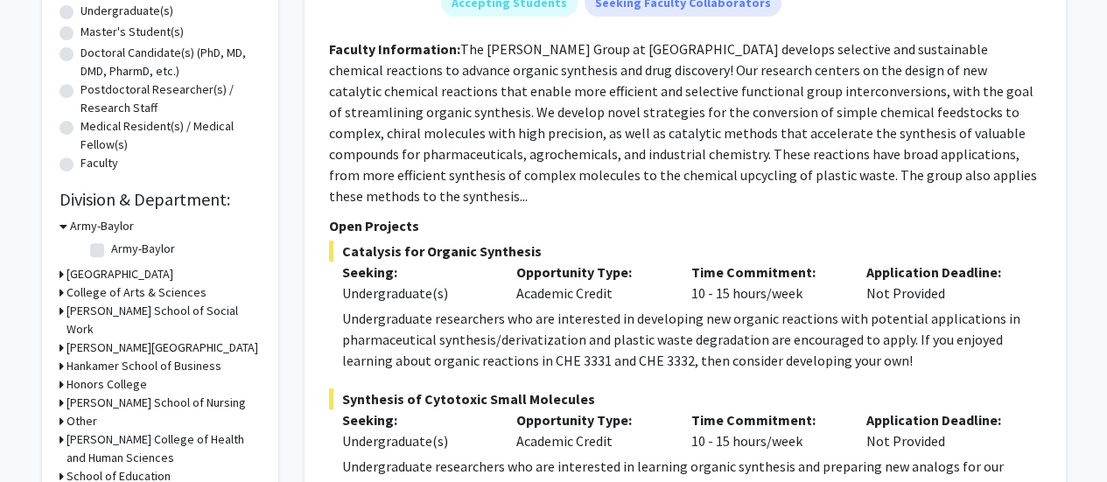
click at [143, 311] on h3 "Diana R. Garland School of Social Work" at bounding box center [164, 320] width 194 height 37
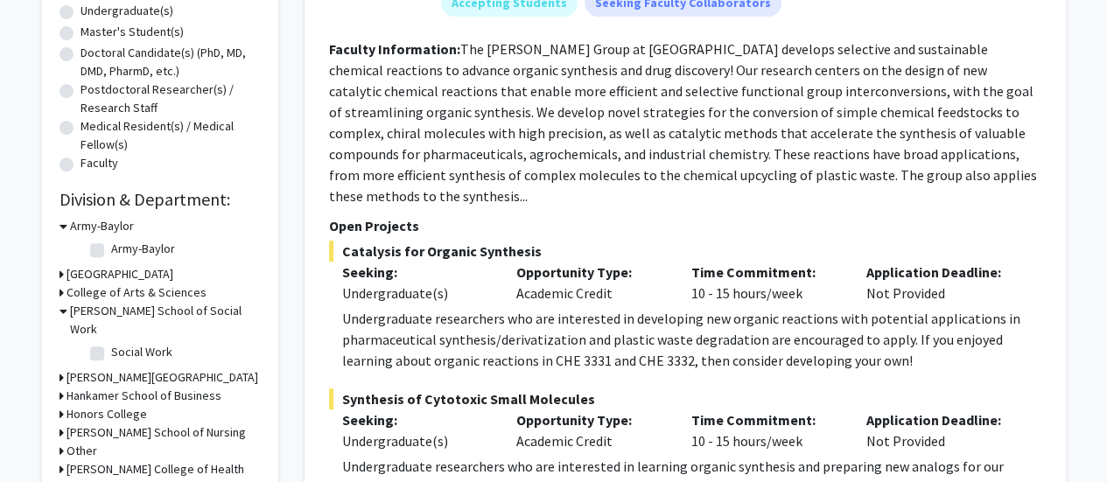
click at [111, 352] on label "Social Work" at bounding box center [141, 352] width 61 height 18
click at [111, 352] on input "Social Work" at bounding box center [116, 348] width 11 height 11
checkbox input "true"
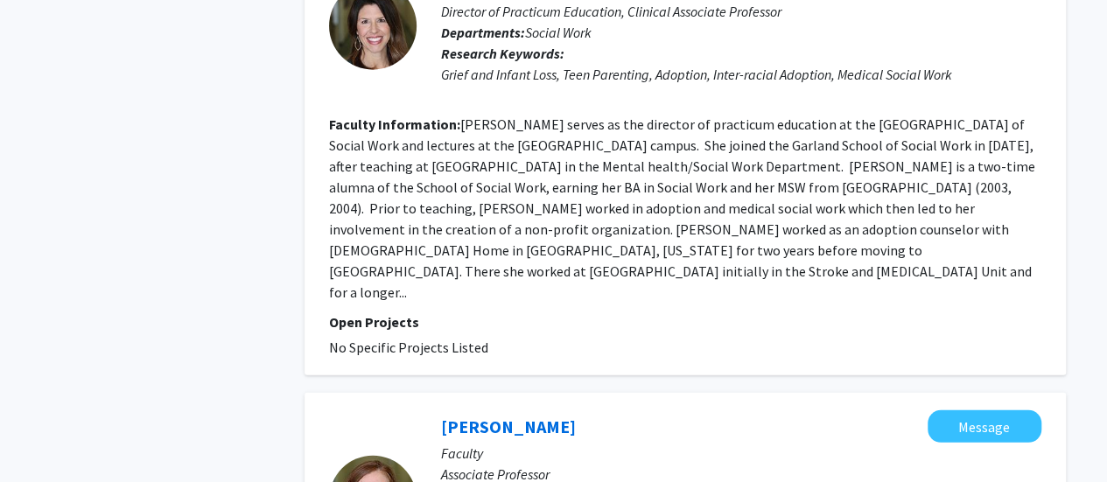
scroll to position [2101, 0]
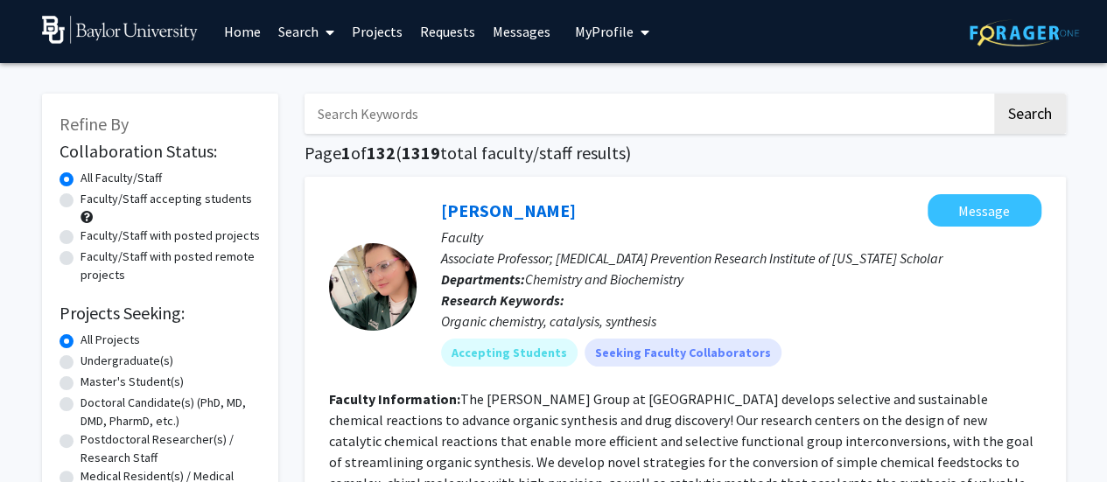
click at [523, 31] on link "Messages" at bounding box center [521, 31] width 75 height 61
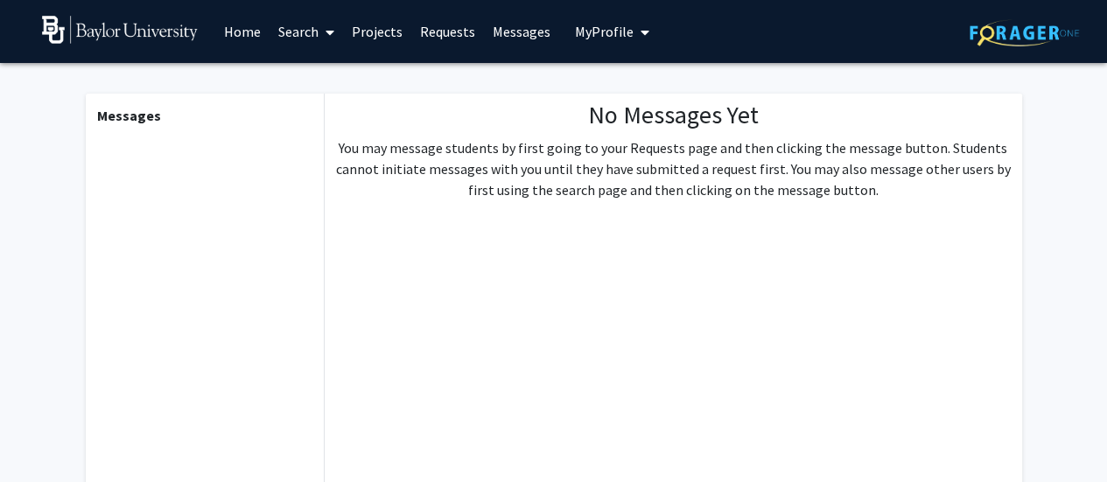
click at [582, 35] on span "My Profile" at bounding box center [604, 32] width 59 height 18
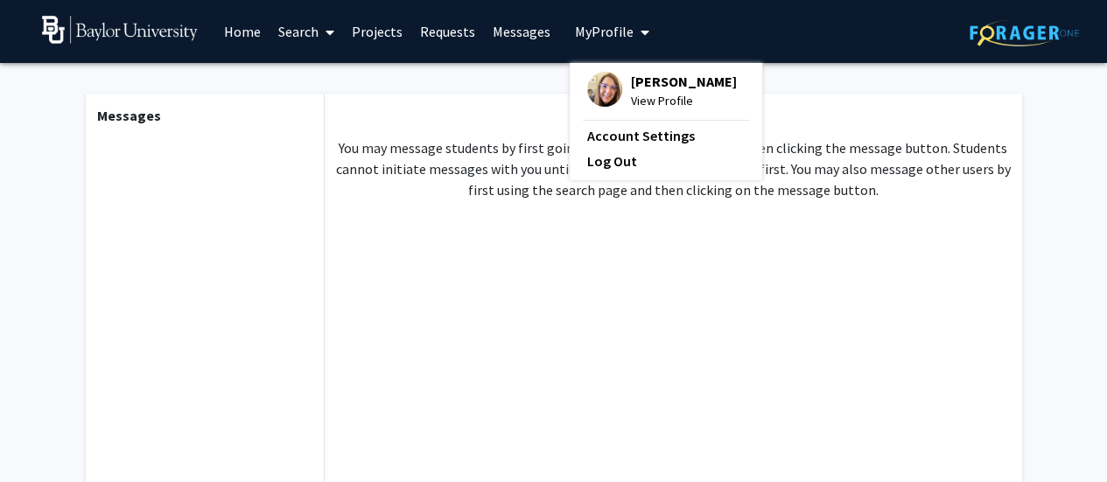
click at [649, 83] on span "[PERSON_NAME]" at bounding box center [684, 81] width 106 height 19
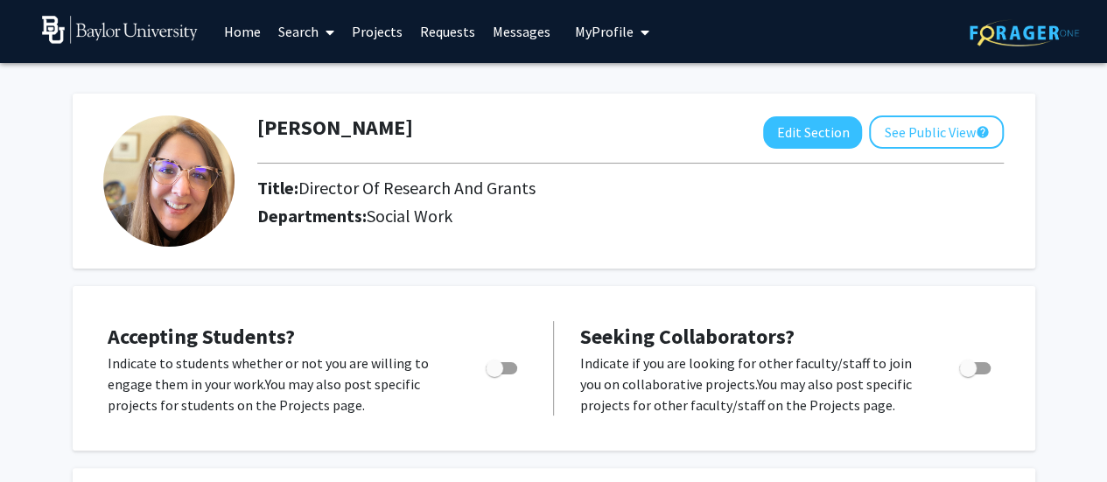
click at [392, 32] on link "Projects" at bounding box center [377, 31] width 68 height 61
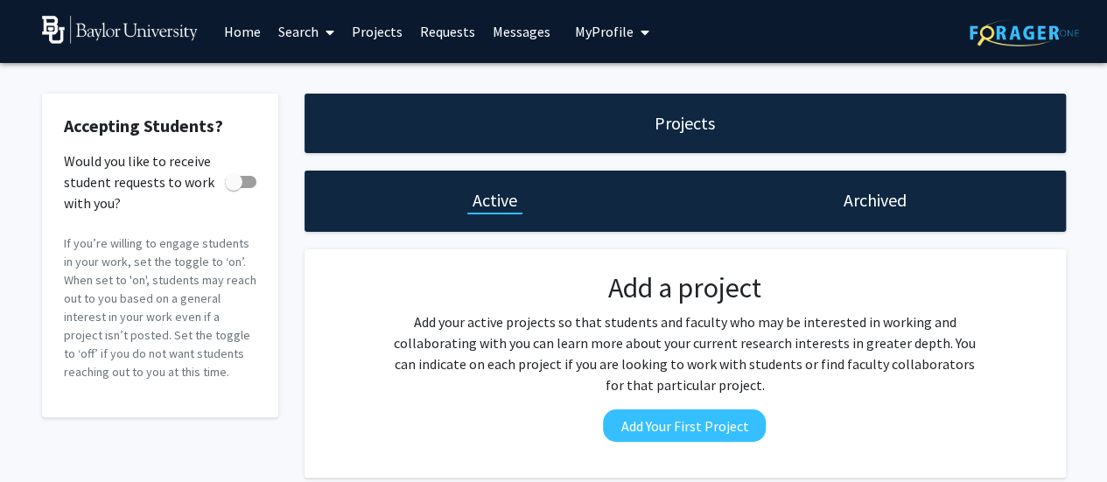
click at [233, 34] on link "Home" at bounding box center [242, 31] width 54 height 61
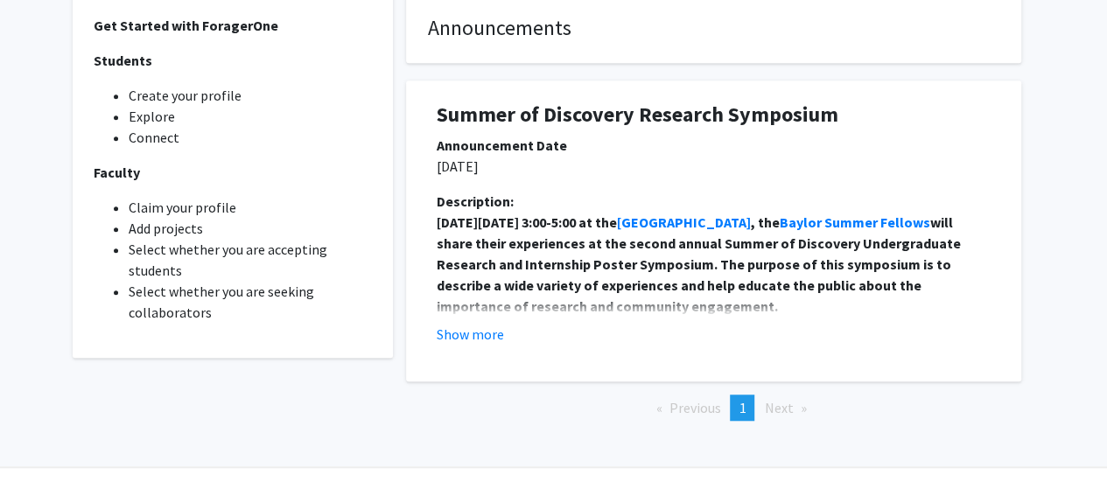
scroll to position [525, 0]
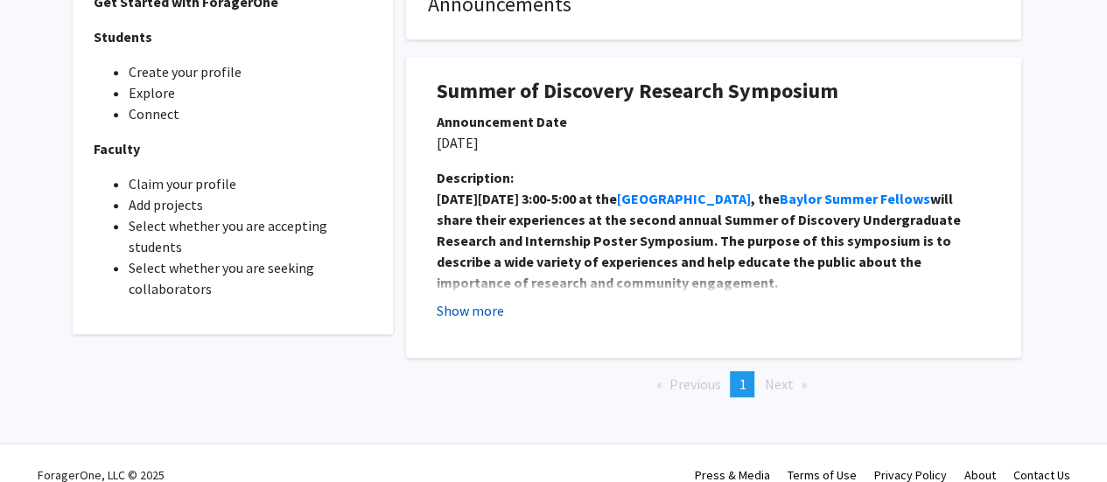
click at [450, 312] on button "Show more" at bounding box center [470, 310] width 67 height 21
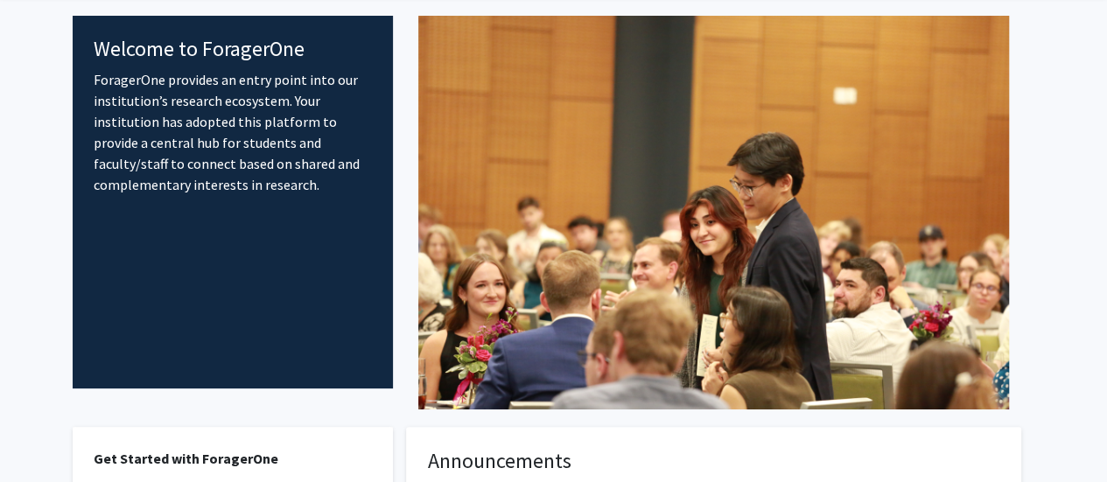
scroll to position [0, 0]
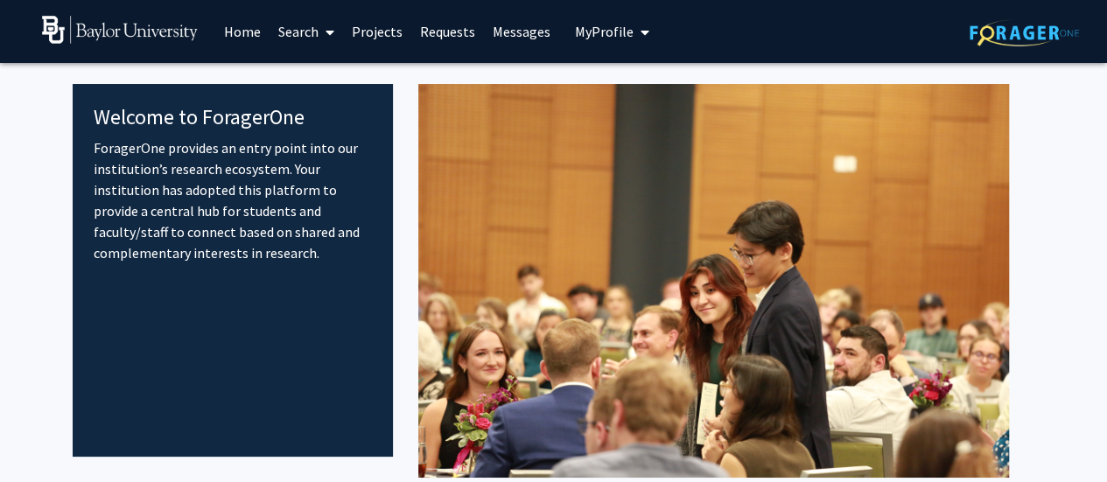
click at [293, 32] on link "Search" at bounding box center [307, 31] width 74 height 61
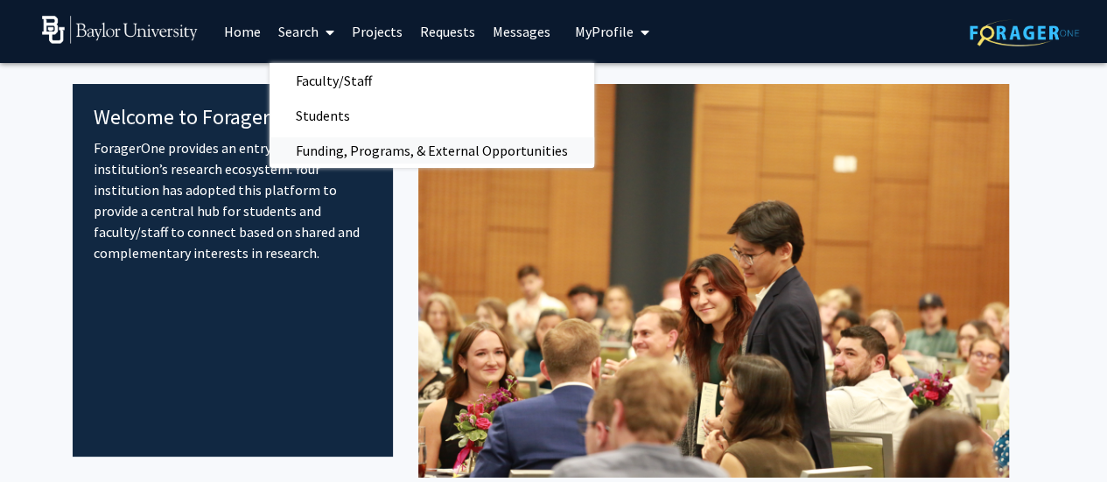
click at [360, 151] on span "Funding, Programs, & External Opportunities" at bounding box center [432, 150] width 325 height 35
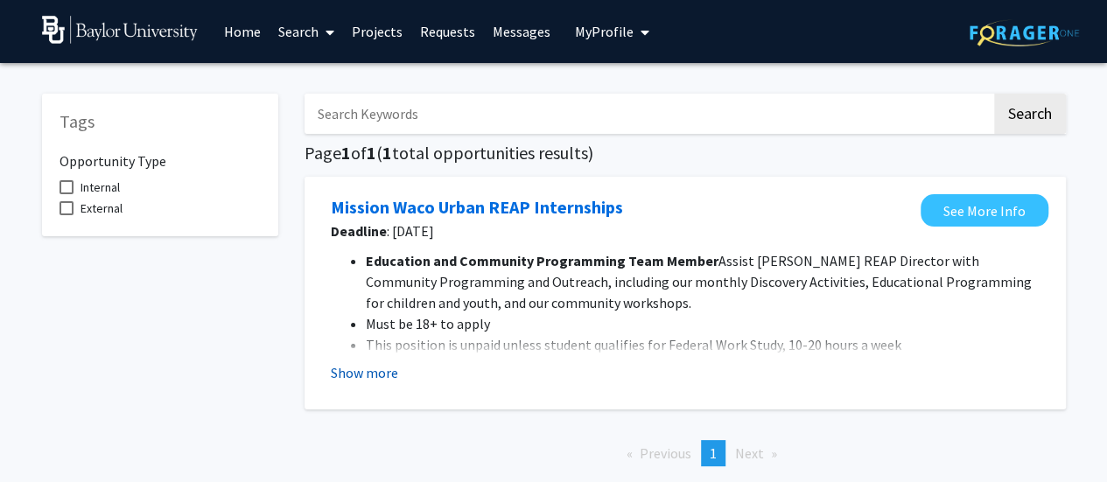
click at [368, 375] on button "Show more" at bounding box center [364, 372] width 67 height 21
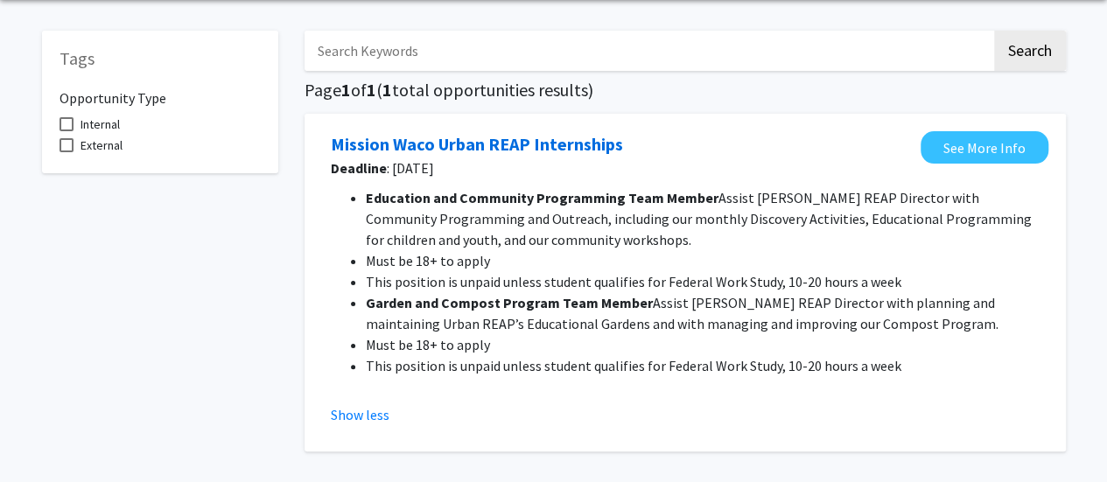
scroll to position [175, 0]
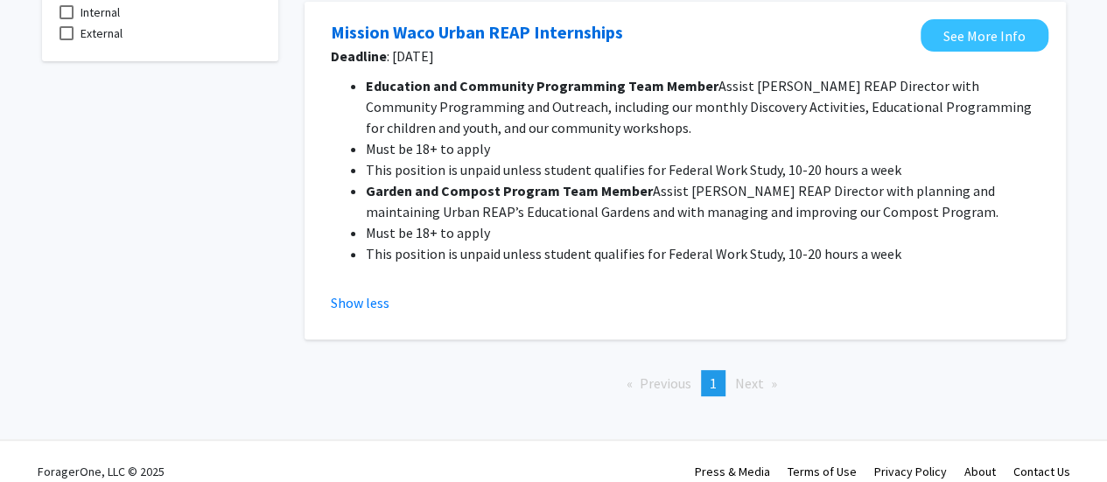
click at [232, 277] on div "Tags Opportunity Type Internal External" at bounding box center [160, 155] width 263 height 509
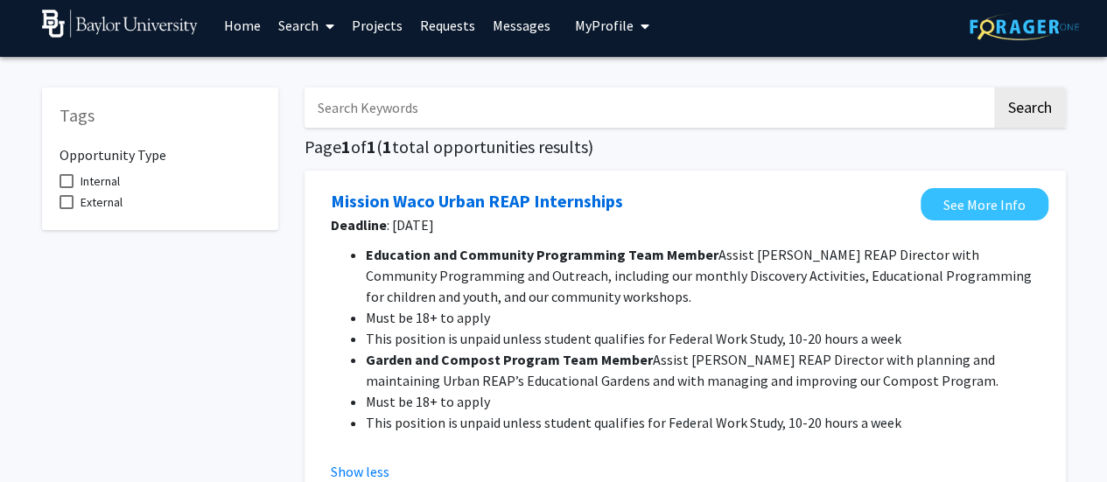
scroll to position [0, 0]
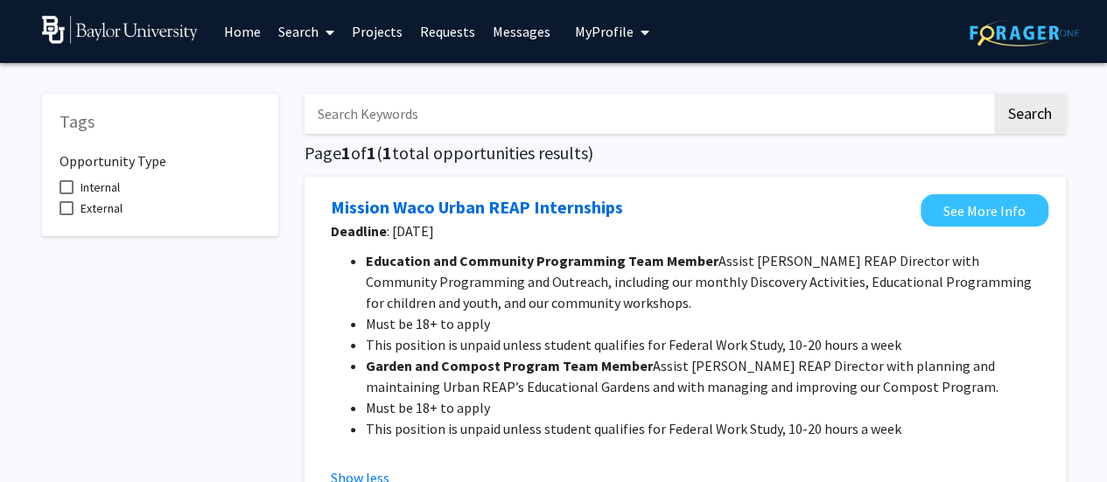
click at [387, 33] on link "Projects" at bounding box center [377, 31] width 68 height 61
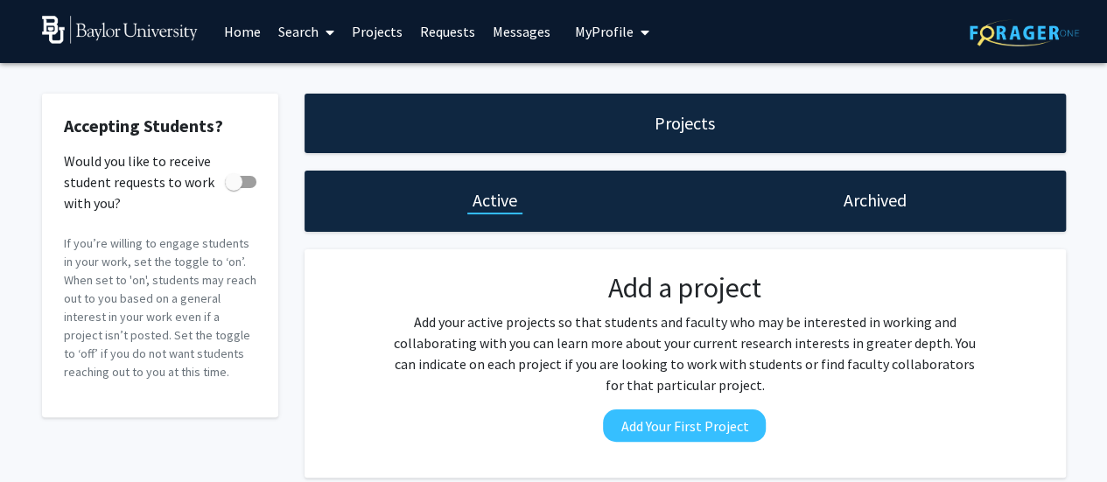
click at [238, 31] on link "Home" at bounding box center [242, 31] width 54 height 61
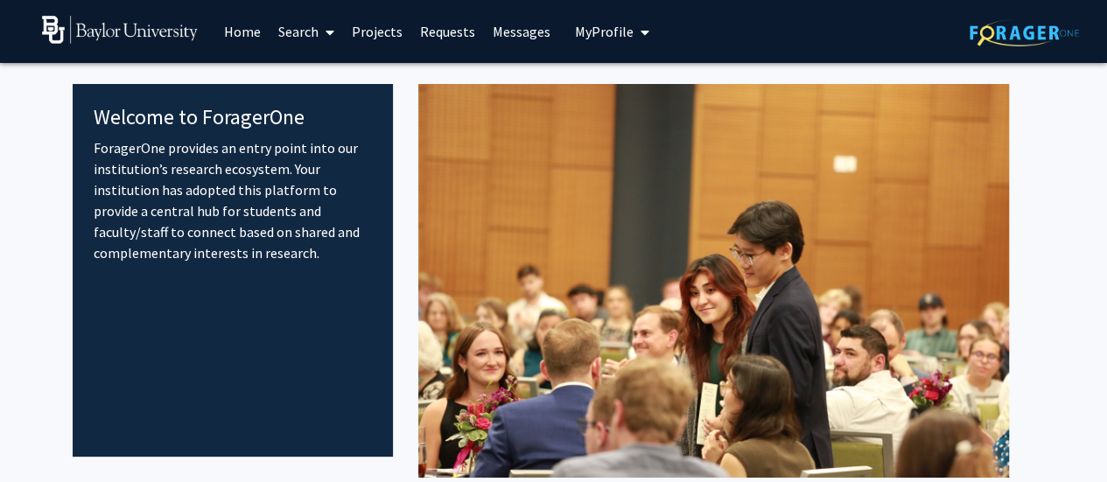
click at [298, 27] on link "Search" at bounding box center [307, 31] width 74 height 61
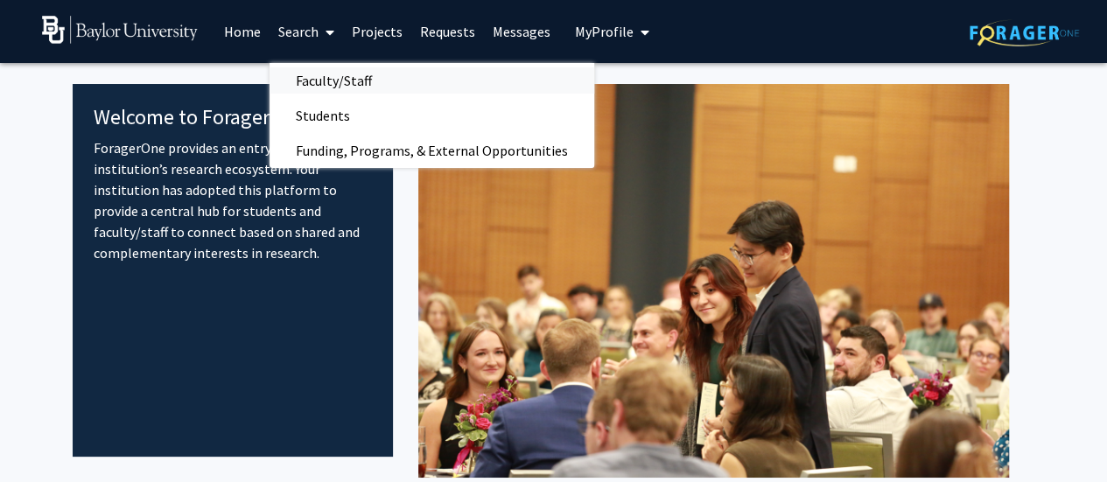
click at [329, 81] on span "Faculty/Staff" at bounding box center [334, 80] width 129 height 35
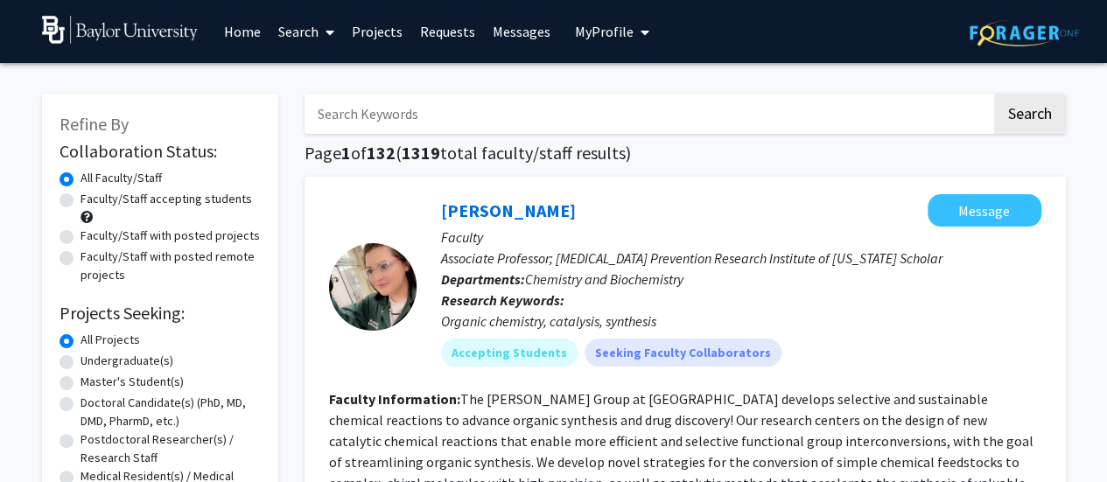
click at [137, 235] on label "Faculty/Staff with posted projects" at bounding box center [170, 236] width 179 height 18
click at [92, 235] on input "Faculty/Staff with posted projects" at bounding box center [86, 232] width 11 height 11
radio input "true"
click at [130, 262] on label "Faculty/Staff with posted remote projects" at bounding box center [171, 266] width 180 height 37
click at [92, 259] on input "Faculty/Staff with posted remote projects" at bounding box center [86, 253] width 11 height 11
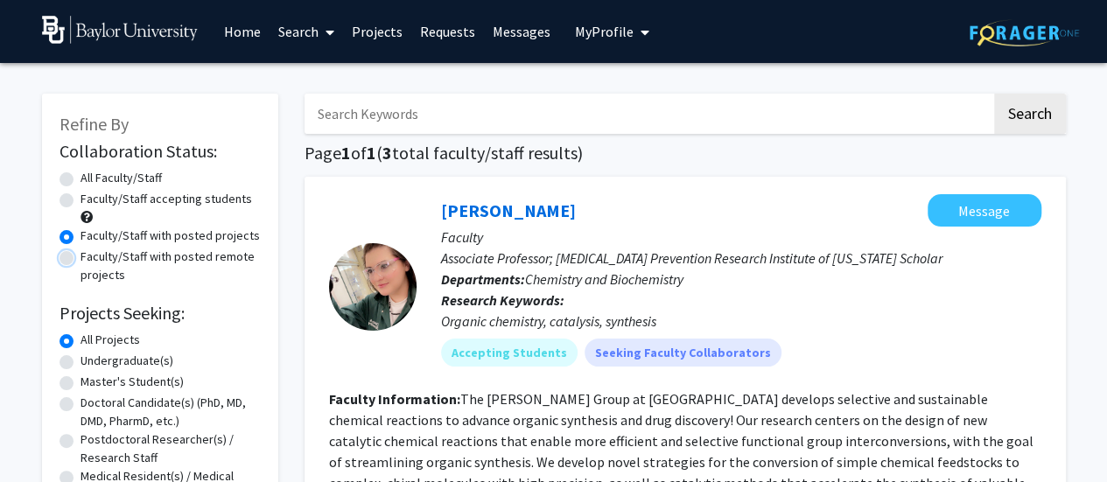
radio input "true"
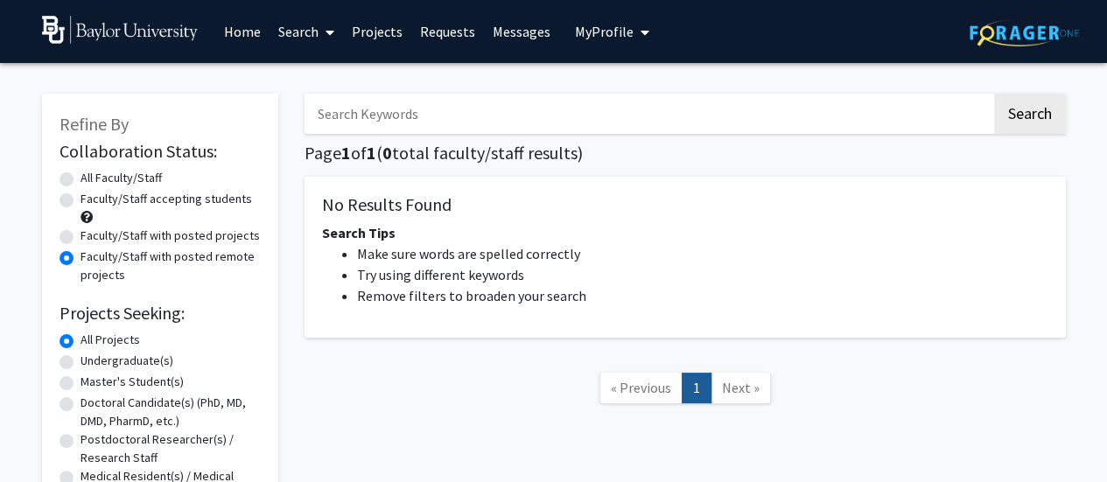
click at [158, 202] on label "Faculty/Staff accepting students" at bounding box center [167, 199] width 172 height 18
click at [92, 201] on input "Faculty/Staff accepting students" at bounding box center [86, 195] width 11 height 11
radio input "true"
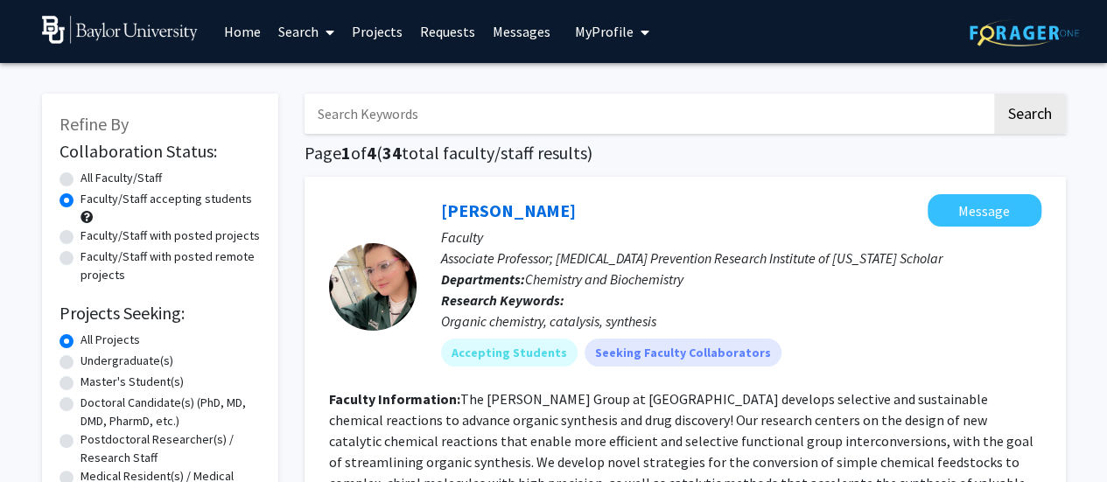
click at [137, 179] on label "All Faculty/Staff" at bounding box center [121, 178] width 81 height 18
click at [92, 179] on input "All Faculty/Staff" at bounding box center [86, 174] width 11 height 11
radio input "true"
click at [139, 200] on label "Faculty/Staff accepting students" at bounding box center [167, 199] width 172 height 18
click at [92, 200] on input "Faculty/Staff accepting students" at bounding box center [86, 195] width 11 height 11
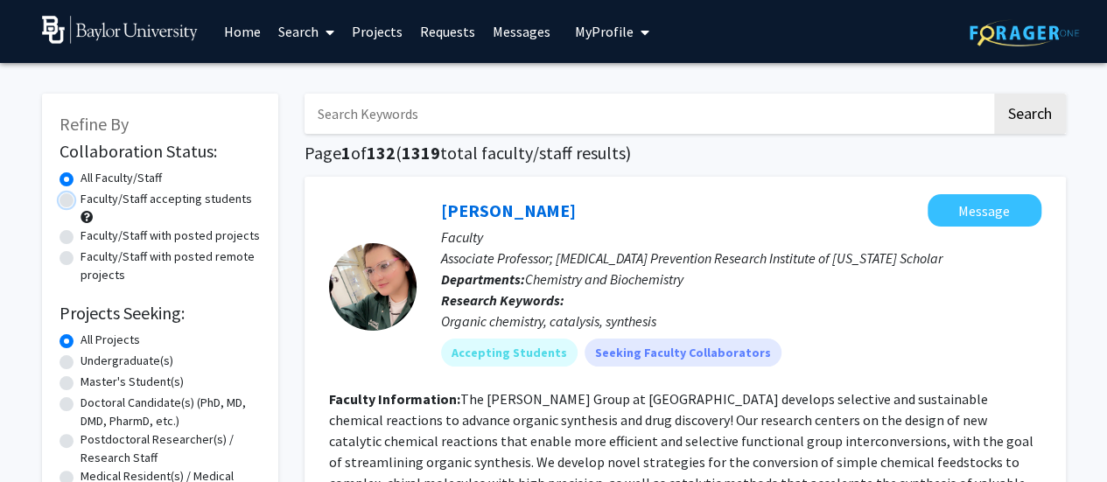
radio input "true"
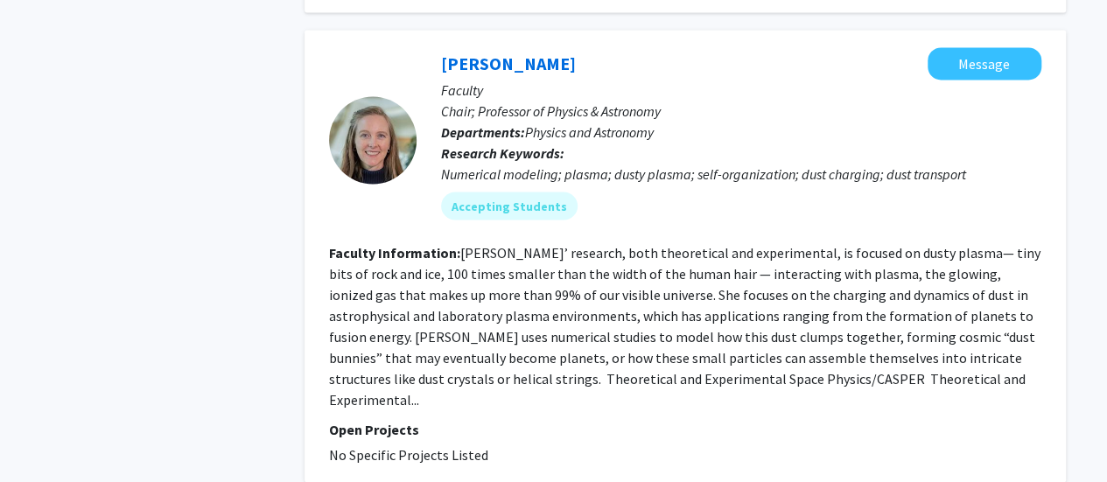
scroll to position [4823, 0]
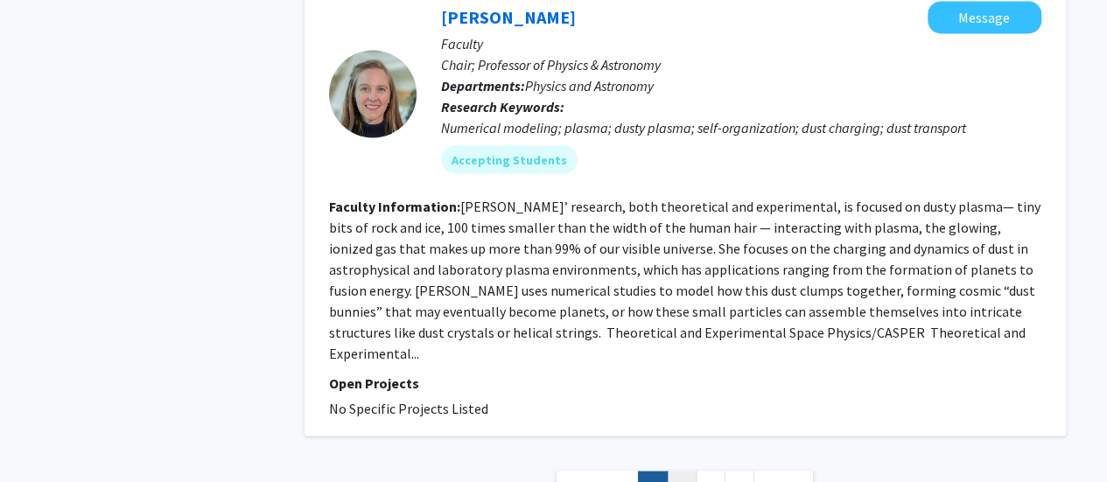
click at [683, 471] on link "2" at bounding box center [682, 486] width 30 height 31
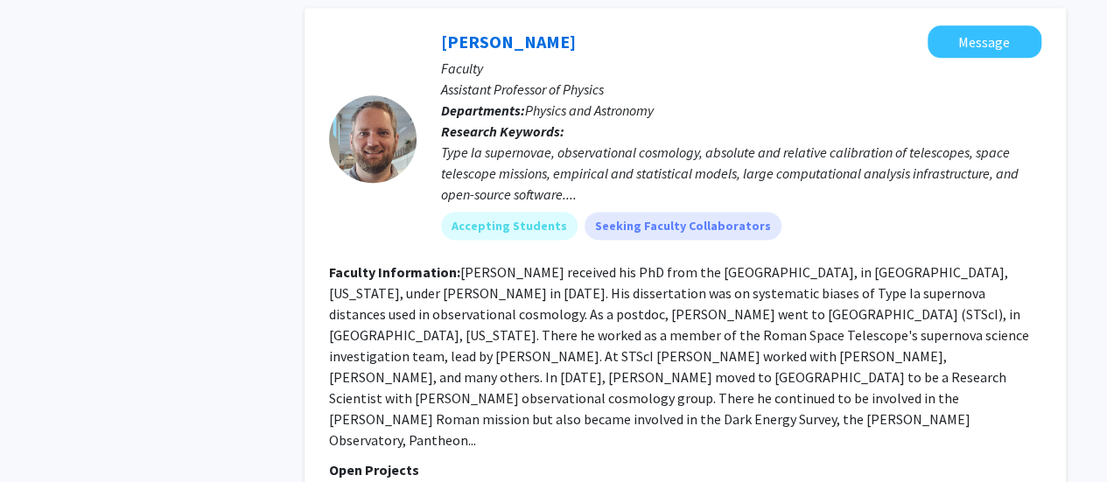
scroll to position [4508, 0]
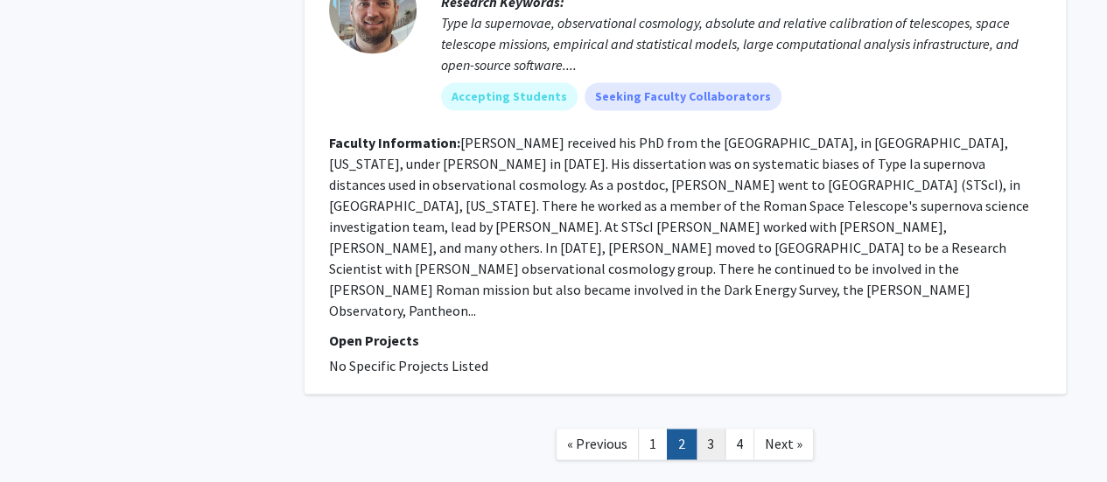
click at [707, 429] on link "3" at bounding box center [711, 444] width 30 height 31
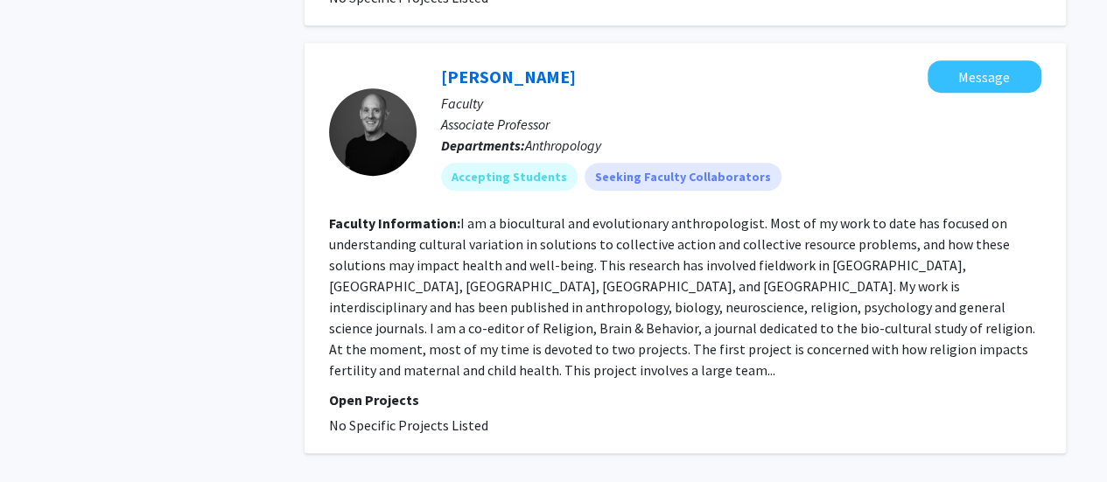
scroll to position [3800, 0]
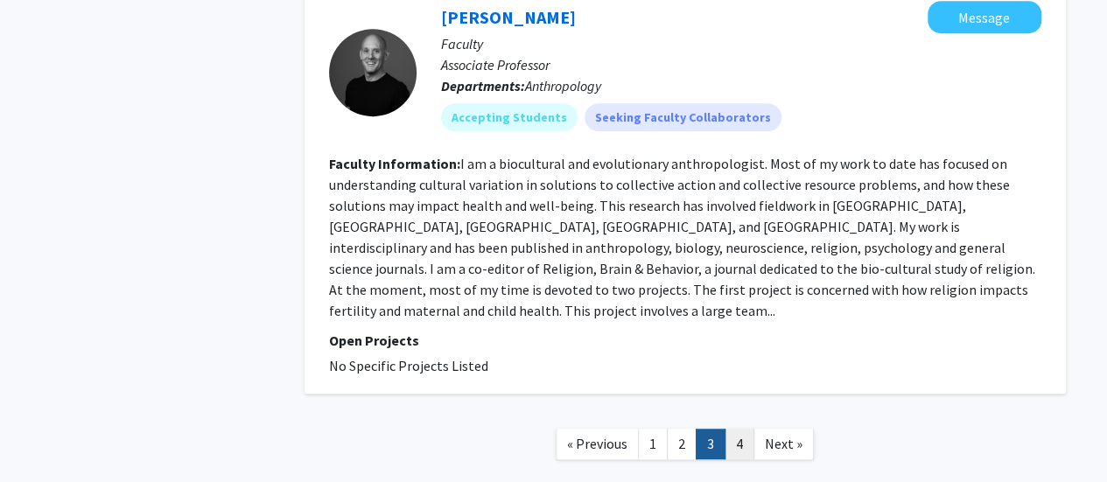
click at [740, 429] on link "4" at bounding box center [740, 444] width 30 height 31
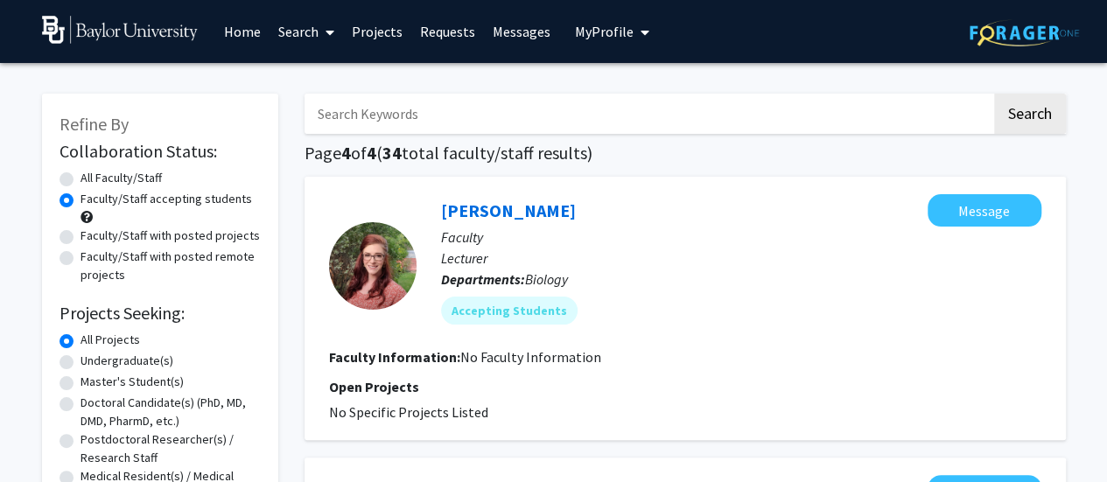
click at [340, 118] on input "Search Keywords" at bounding box center [648, 114] width 687 height 40
type input "ethics"
click at [994, 94] on button "Search" at bounding box center [1030, 114] width 72 height 40
radio input "true"
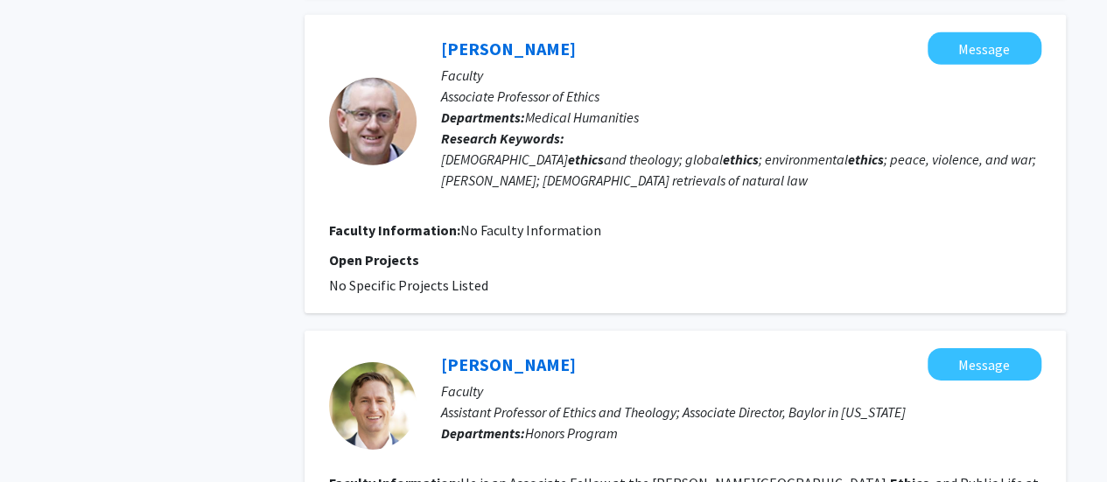
scroll to position [2451, 0]
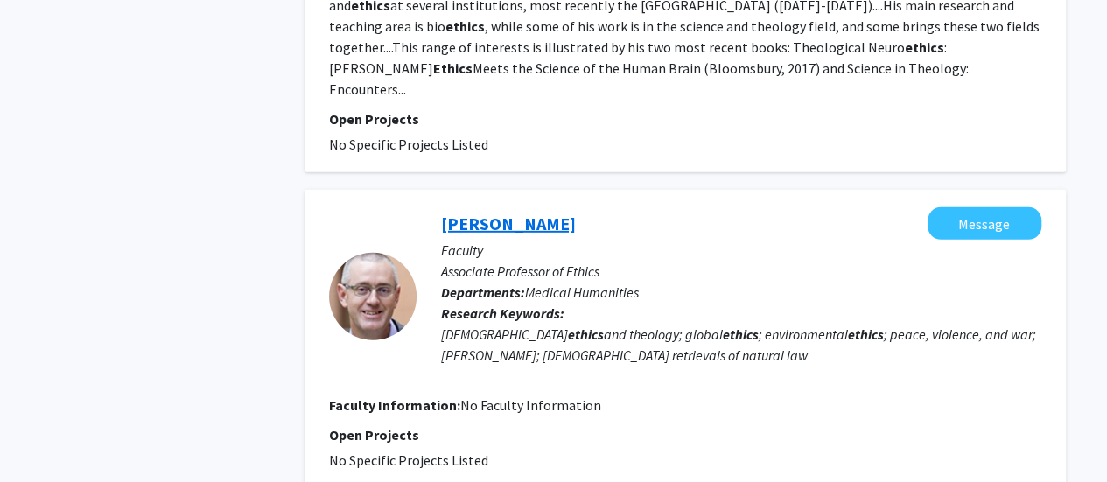
click at [488, 213] on link "Paul Martens" at bounding box center [508, 224] width 135 height 22
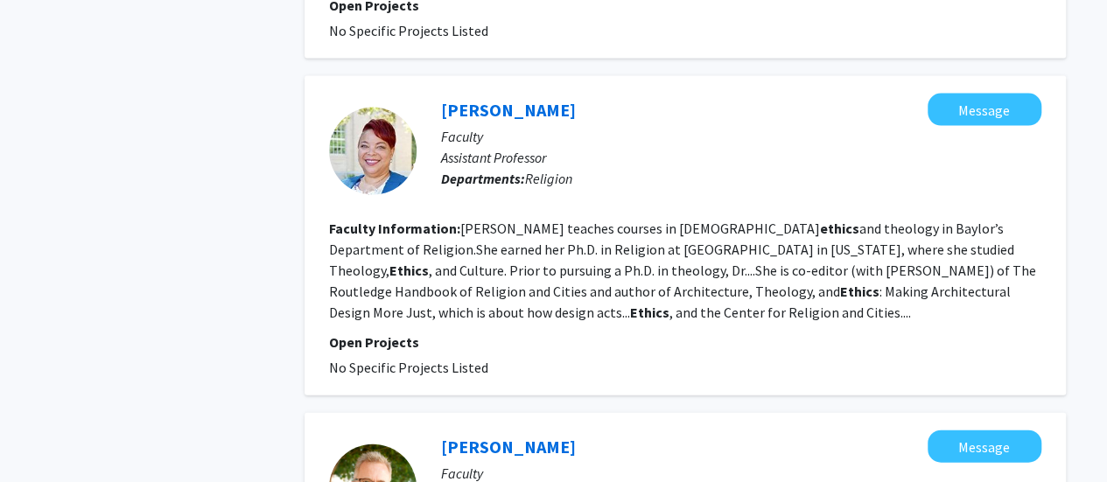
scroll to position [2013, 0]
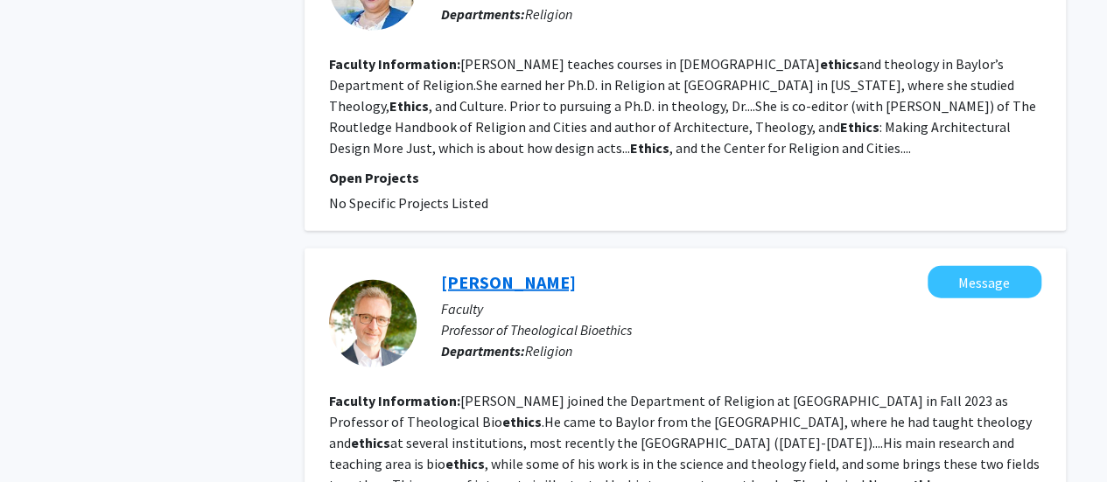
click at [509, 271] on link "Neil Messer" at bounding box center [508, 282] width 135 height 22
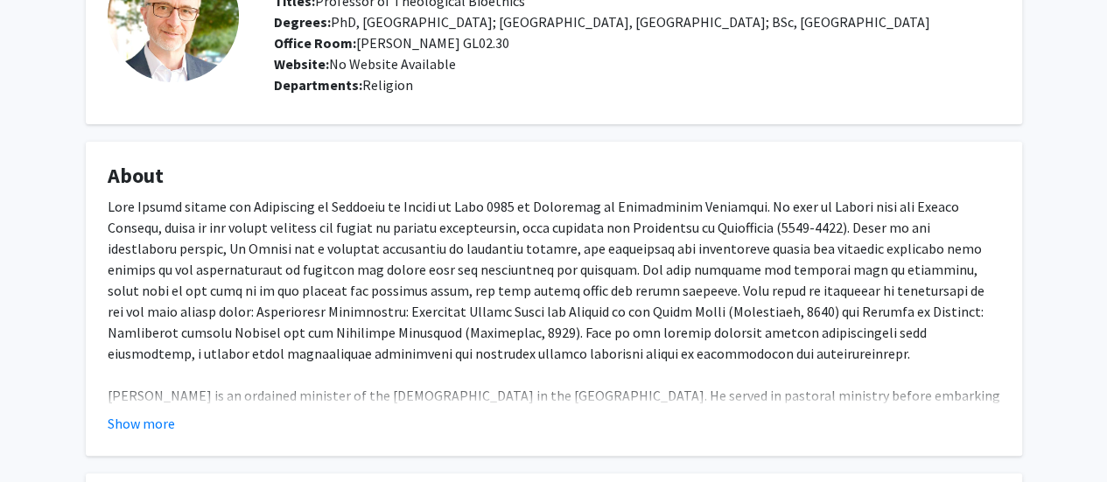
scroll to position [175, 0]
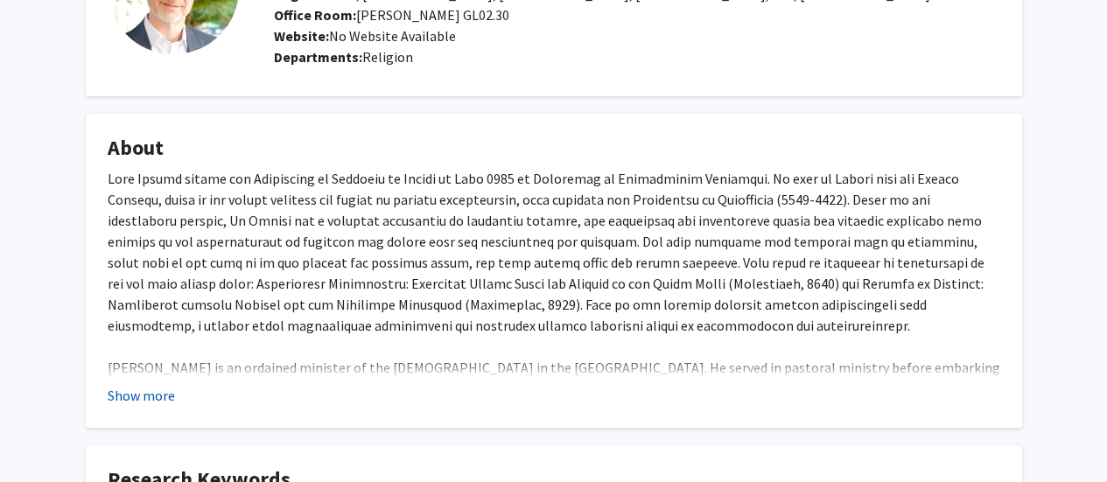
click at [152, 393] on button "Show more" at bounding box center [141, 395] width 67 height 21
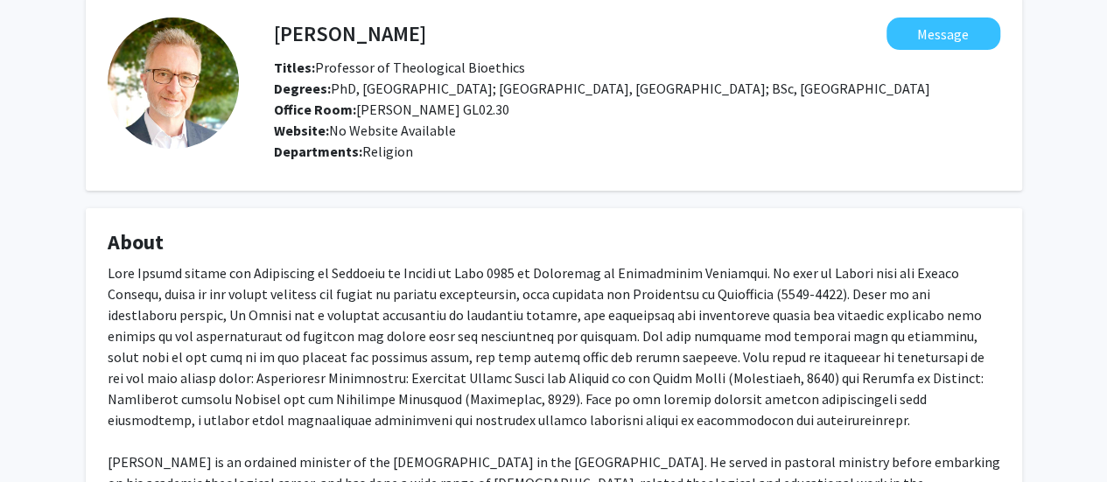
scroll to position [0, 0]
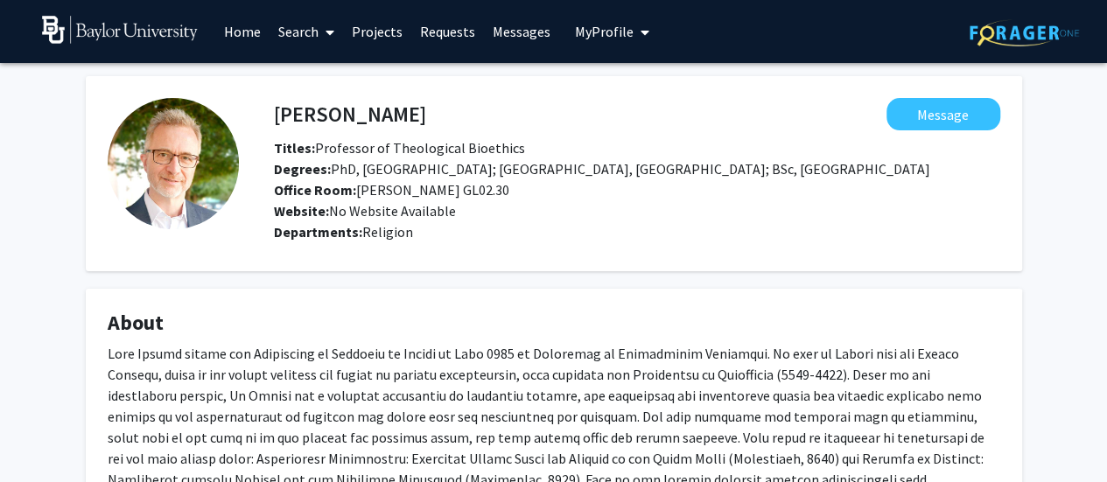
click at [66, 27] on img at bounding box center [120, 30] width 157 height 28
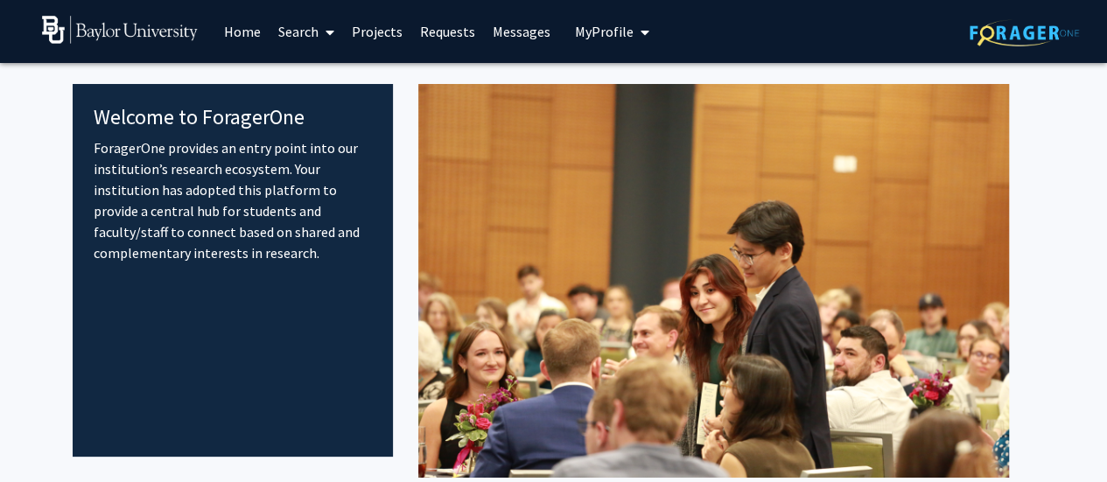
click at [289, 32] on link "Search" at bounding box center [307, 31] width 74 height 61
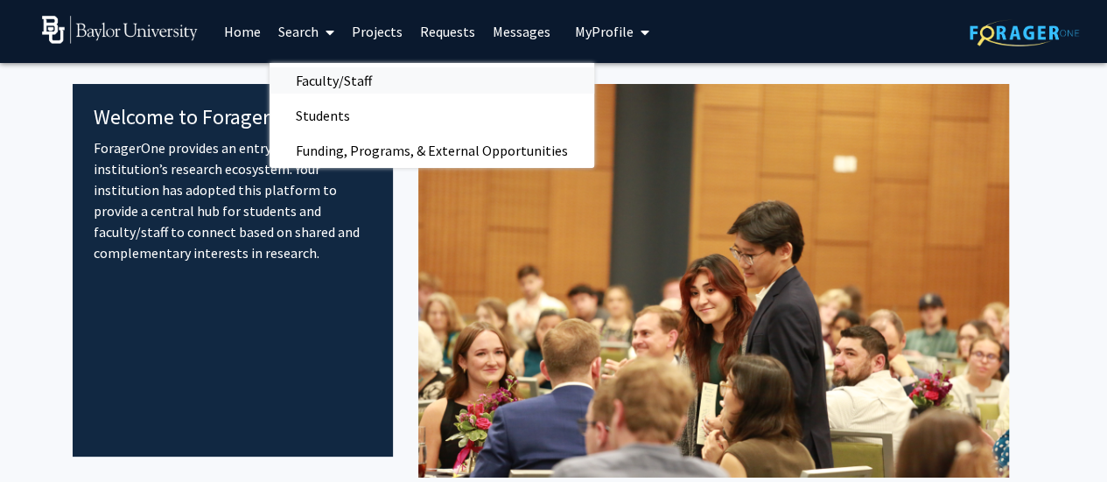
click at [326, 80] on span "Faculty/Staff" at bounding box center [334, 80] width 129 height 35
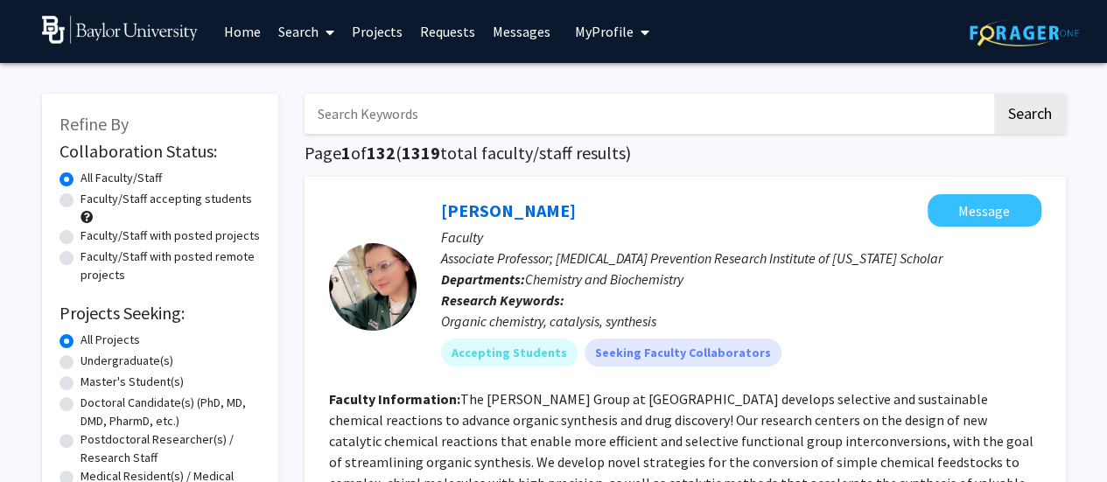
click at [373, 115] on input "Search Keywords" at bounding box center [648, 114] width 687 height 40
type input "policy"
click at [994, 94] on button "Search" at bounding box center [1030, 114] width 72 height 40
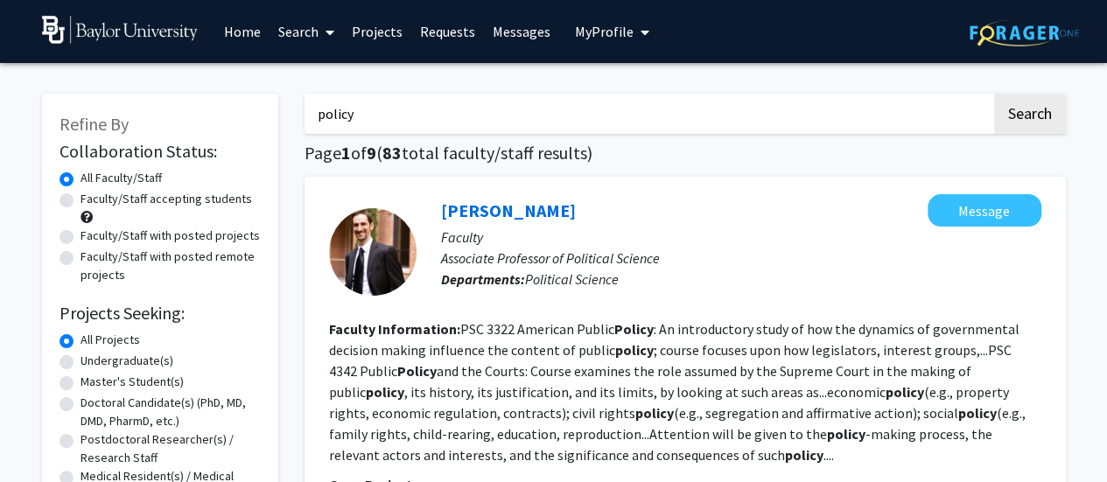
click at [86, 197] on label "Faculty/Staff accepting students" at bounding box center [167, 199] width 172 height 18
click at [86, 197] on input "Faculty/Staff accepting students" at bounding box center [86, 195] width 11 height 11
radio input "true"
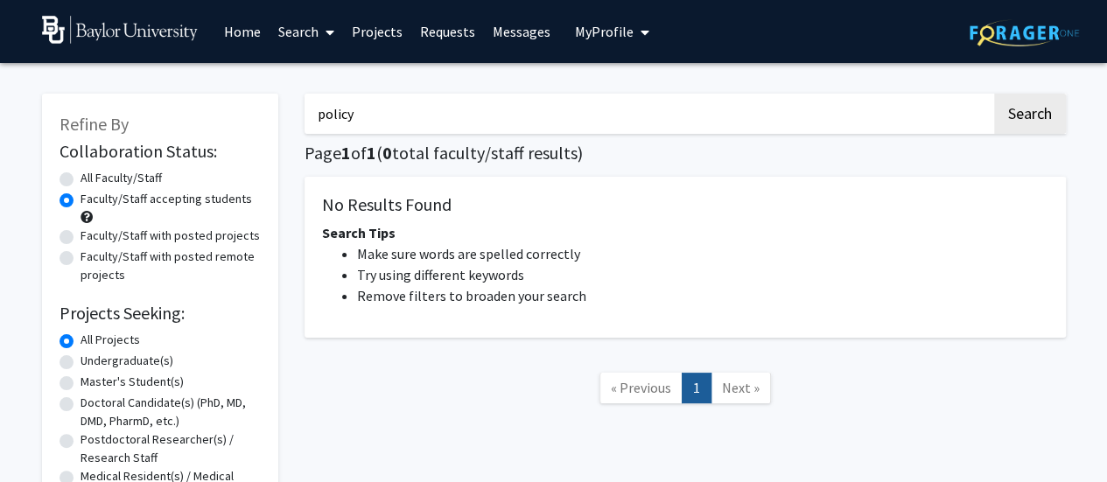
click at [102, 242] on label "Faculty/Staff with posted projects" at bounding box center [170, 236] width 179 height 18
click at [92, 238] on input "Faculty/Staff with posted projects" at bounding box center [86, 232] width 11 height 11
radio input "true"
click at [105, 261] on label "Faculty/Staff with posted remote projects" at bounding box center [171, 266] width 180 height 37
click at [92, 259] on input "Faculty/Staff with posted remote projects" at bounding box center [86, 253] width 11 height 11
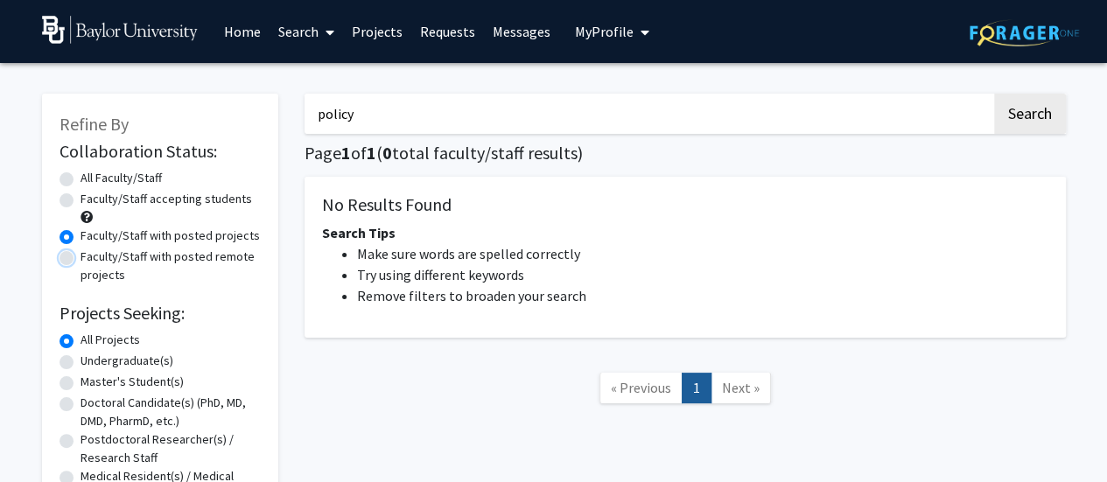
radio input "true"
click at [96, 176] on label "All Faculty/Staff" at bounding box center [121, 178] width 81 height 18
click at [92, 176] on input "All Faculty/Staff" at bounding box center [86, 174] width 11 height 11
radio input "true"
click at [96, 176] on label "All Faculty/Staff" at bounding box center [121, 178] width 81 height 18
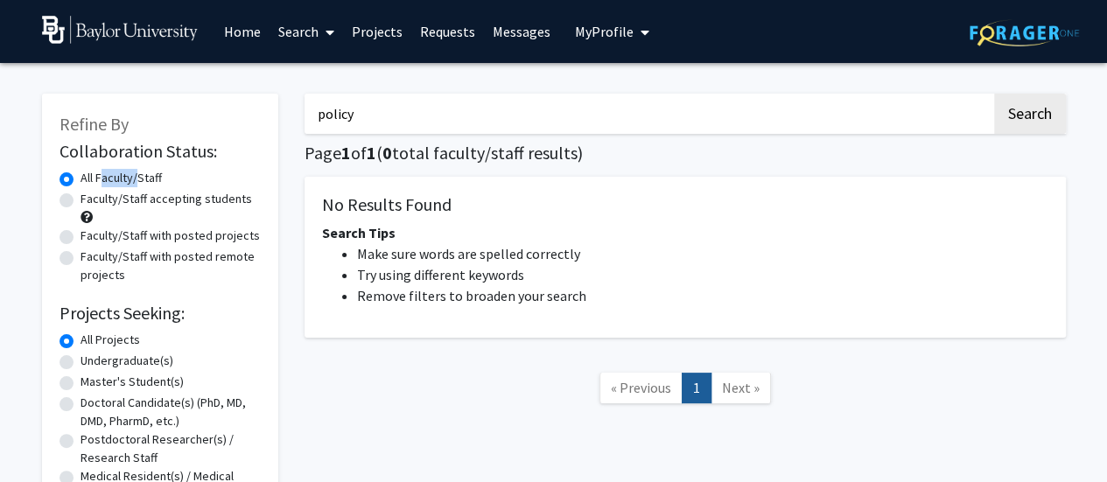
click at [92, 176] on input "All Faculty/Staff" at bounding box center [86, 174] width 11 height 11
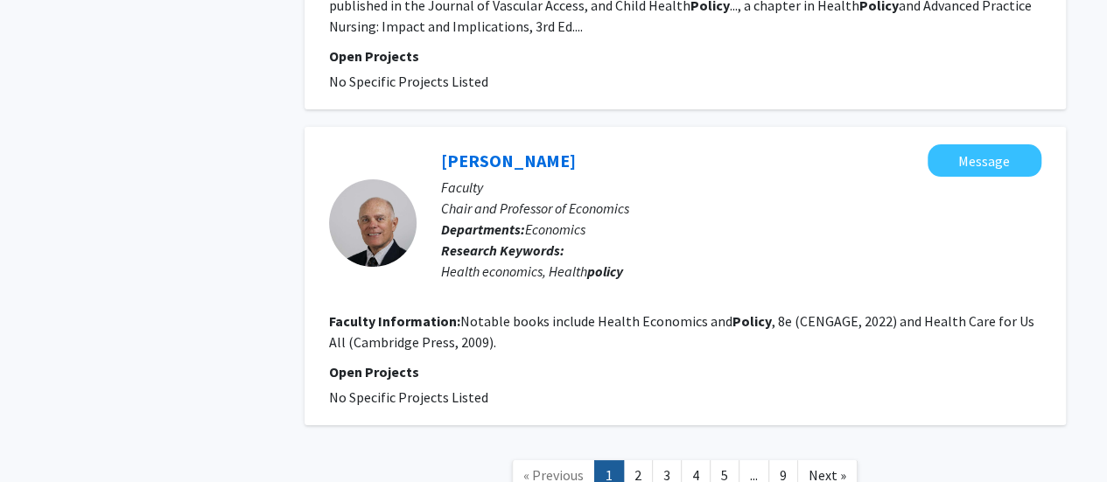
scroll to position [3261, 0]
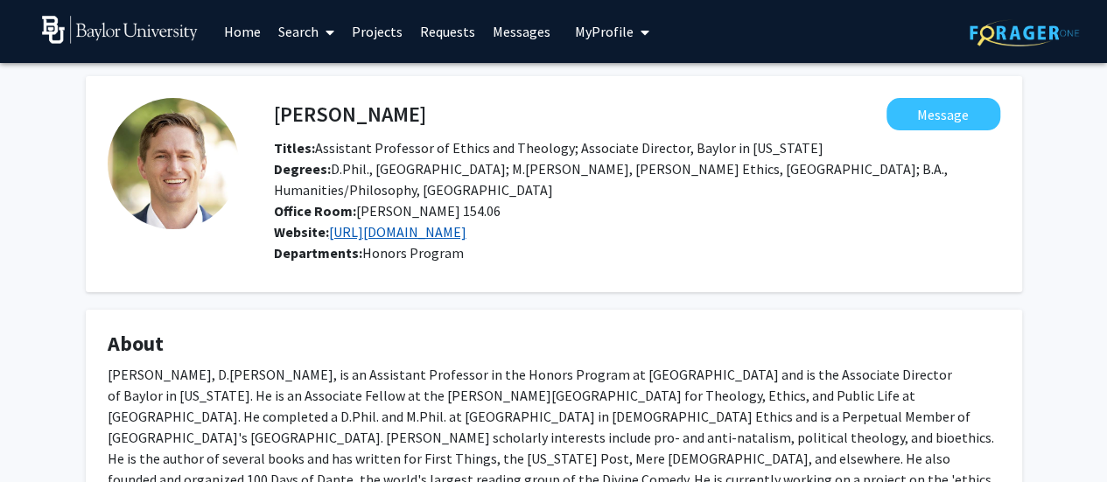
click at [394, 223] on link "[URL][DOMAIN_NAME]" at bounding box center [397, 232] width 137 height 18
